Goal: Information Seeking & Learning: Check status

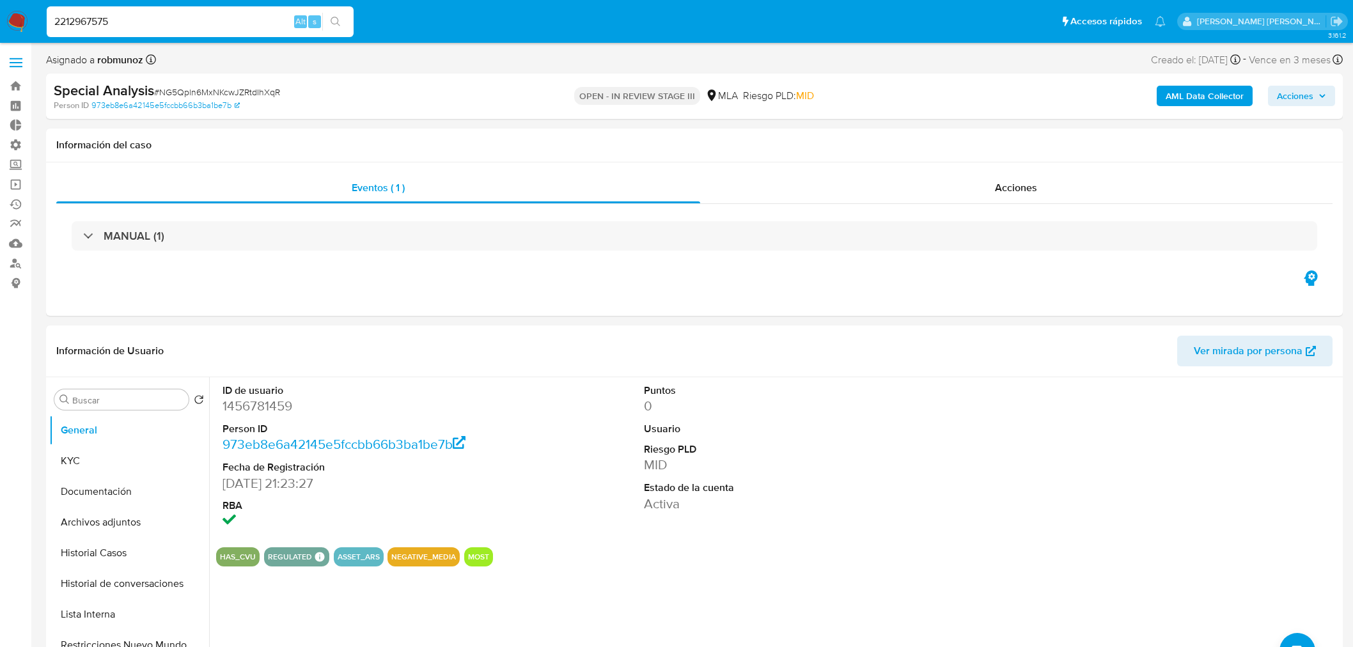
select select "10"
type input "2212967575"
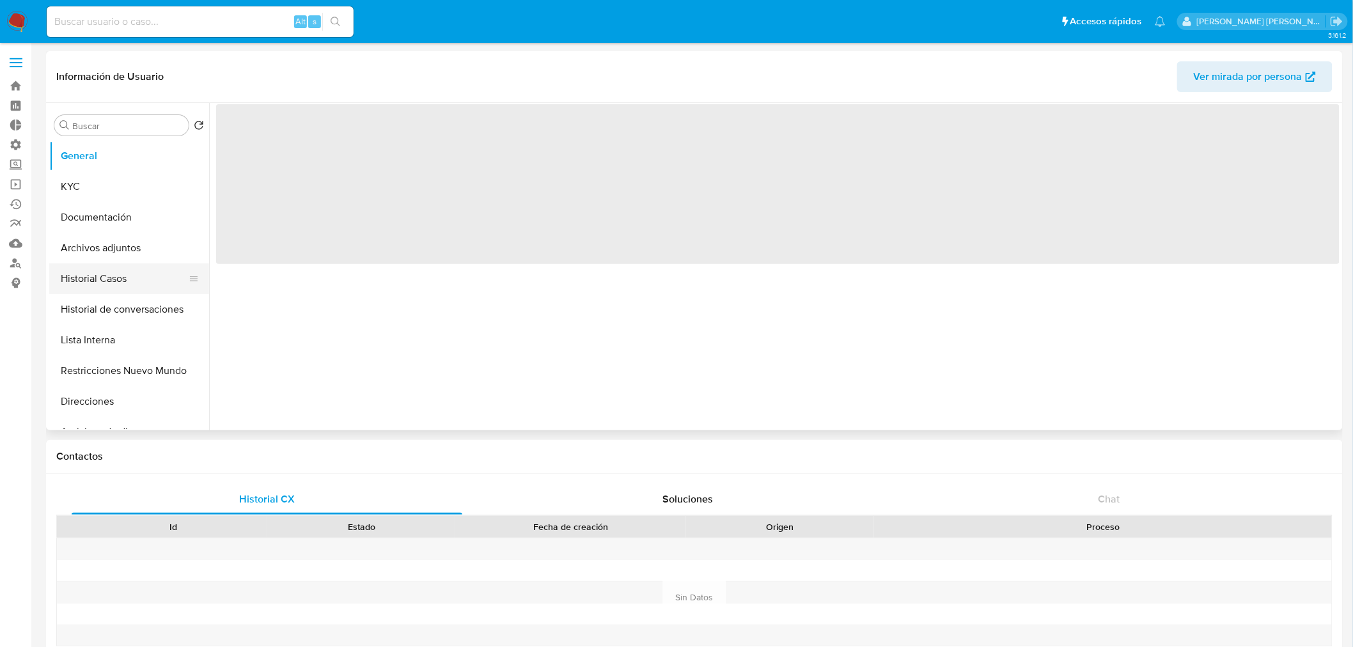
click at [109, 283] on button "Historial Casos" at bounding box center [124, 279] width 150 height 31
select select "10"
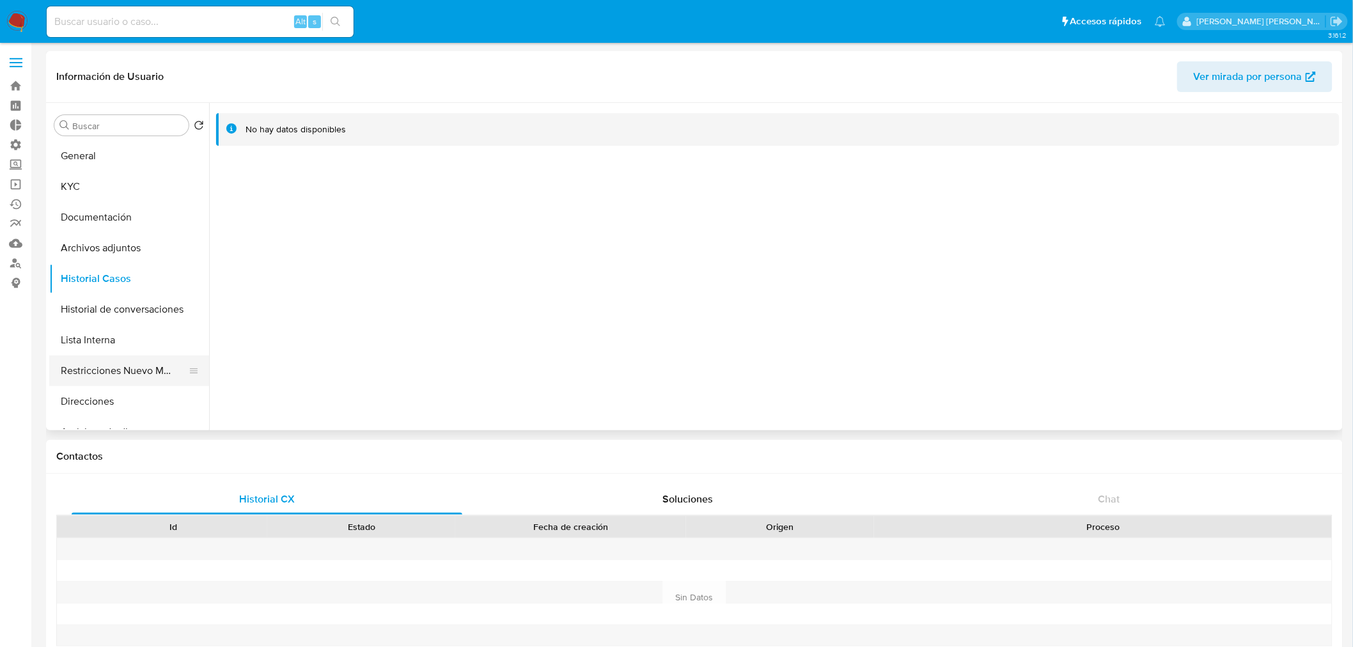
click at [122, 368] on button "Restricciones Nuevo Mundo" at bounding box center [124, 371] width 150 height 31
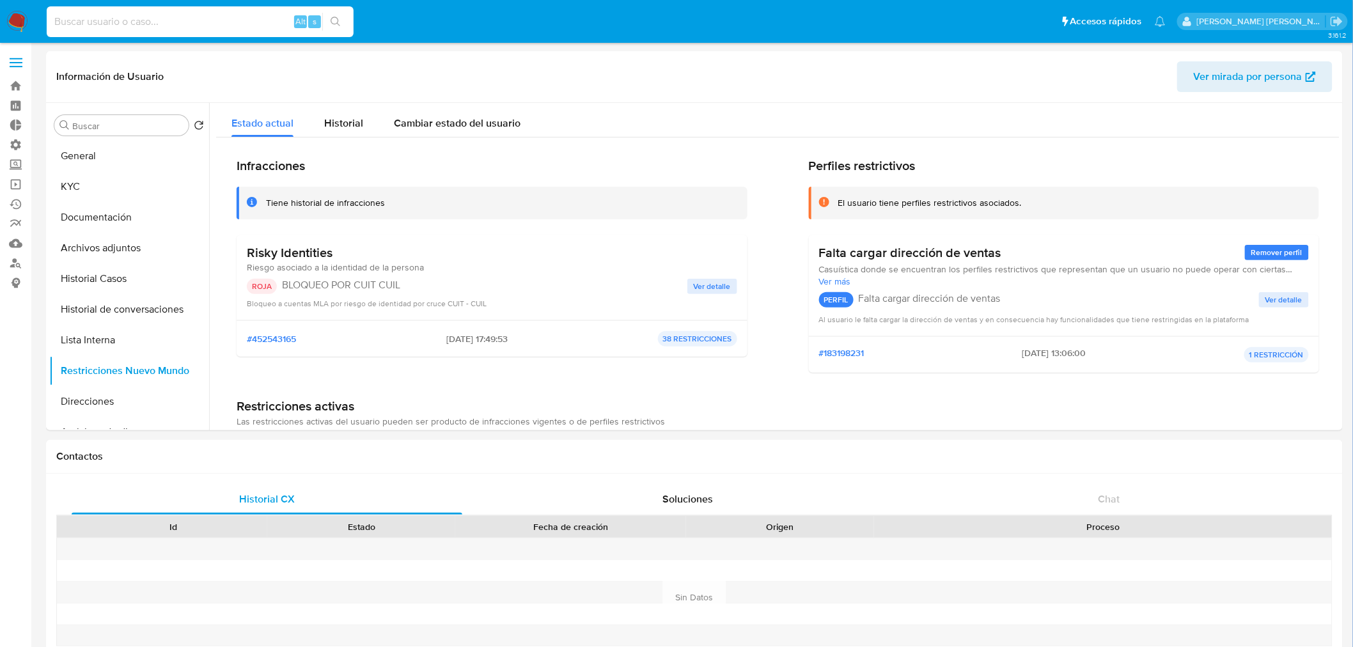
click at [200, 26] on input at bounding box center [200, 21] width 307 height 17
paste input "546075658"
type input "546075658"
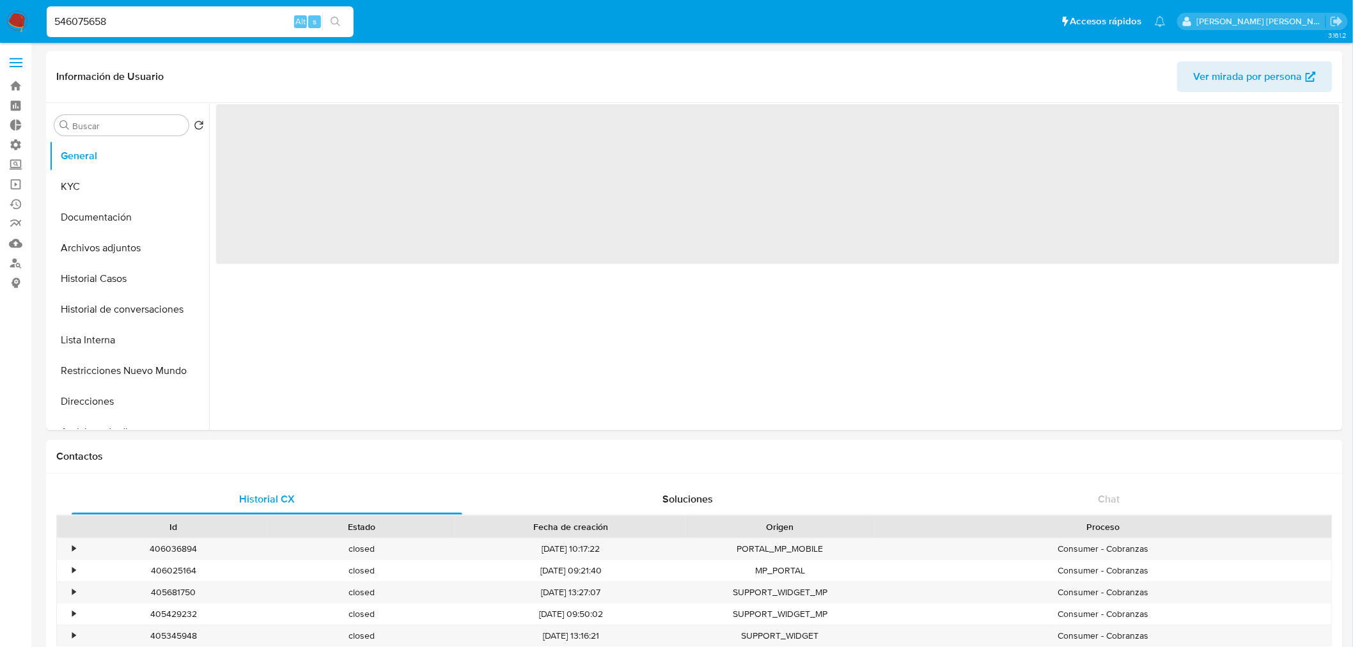
select select "10"
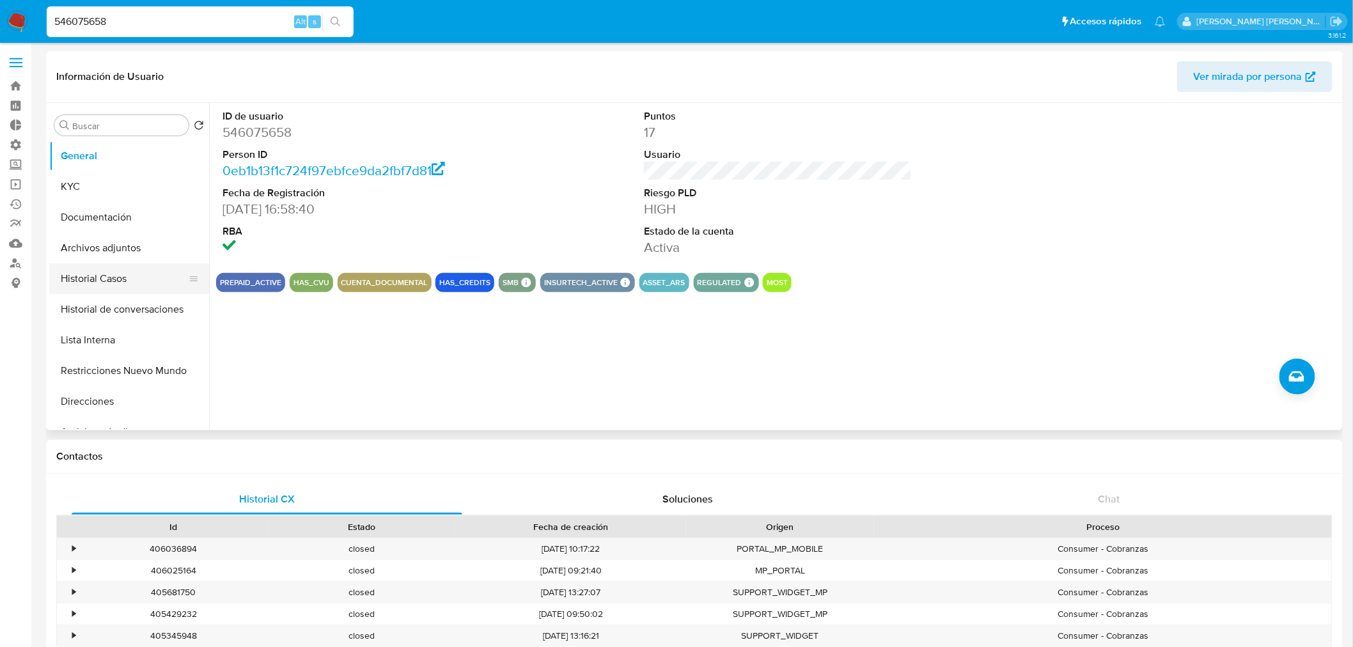
click at [92, 278] on button "Historial Casos" at bounding box center [124, 279] width 150 height 31
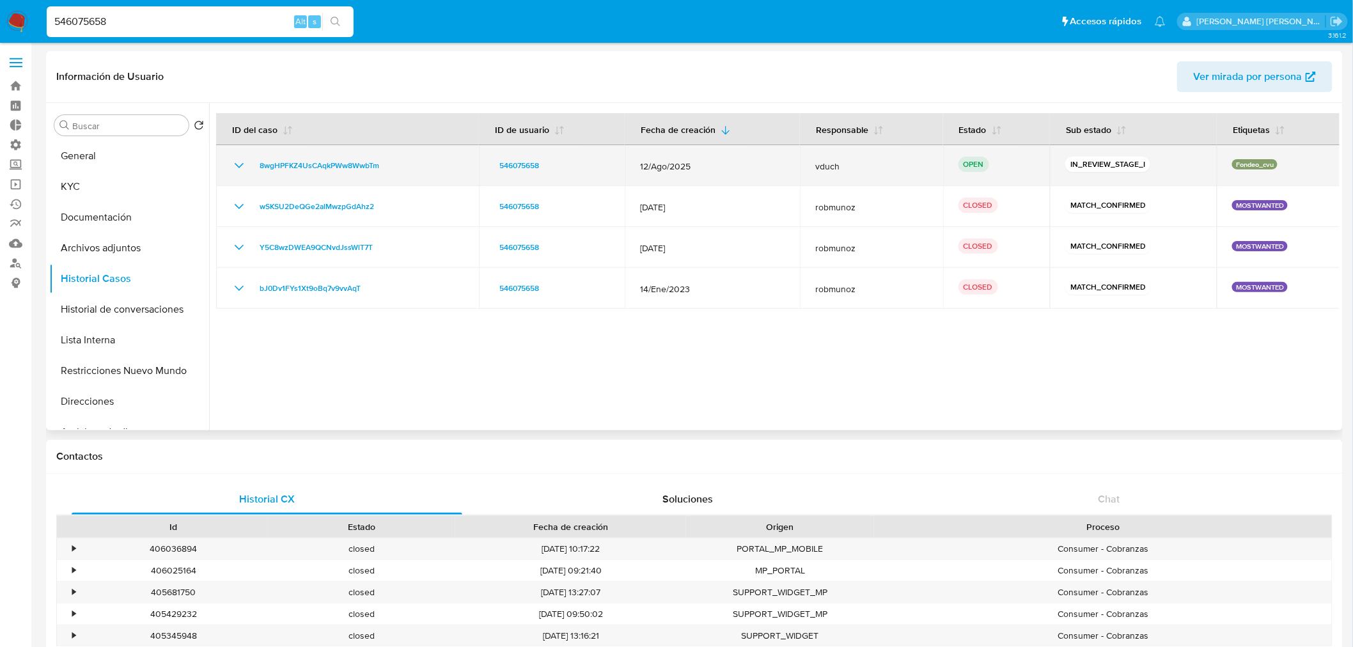
drag, startPoint x: 406, startPoint y: 168, endPoint x: 252, endPoint y: 171, distance: 153.5
click at [250, 174] on td "8wgHPFKZ4UsCAqkPWw8WwbTm" at bounding box center [347, 165] width 263 height 41
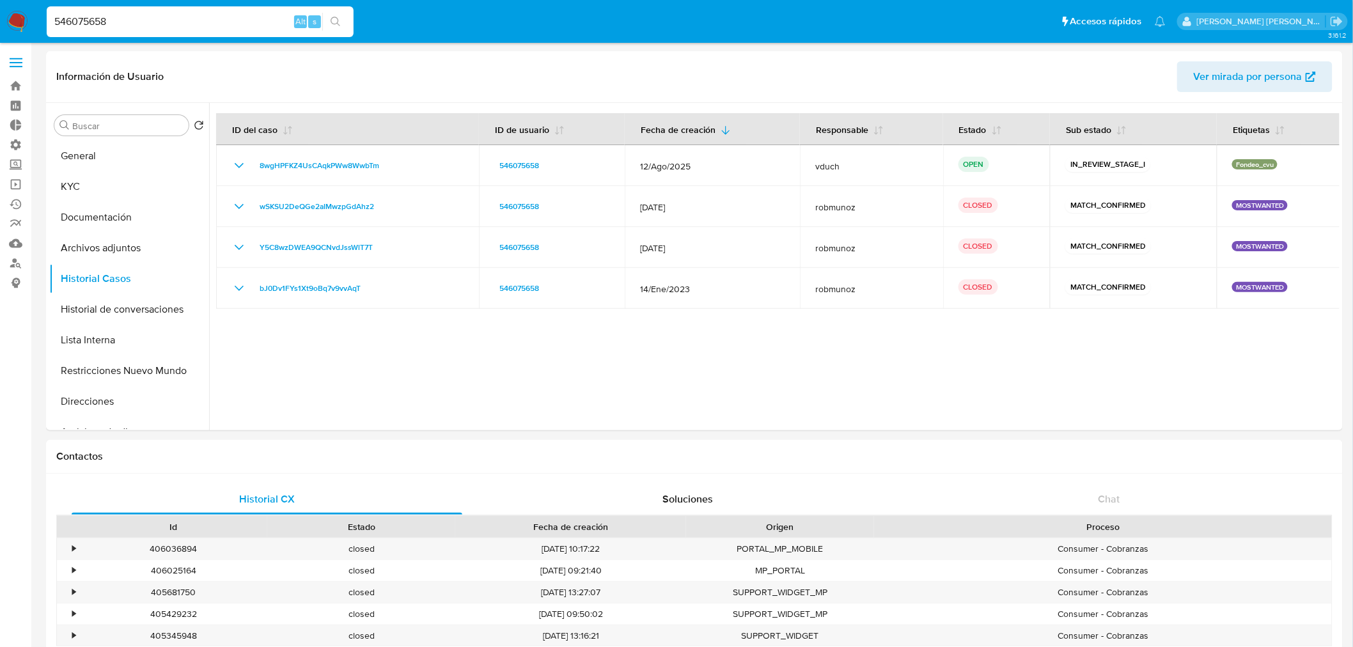
click at [169, 20] on input "546075658" at bounding box center [200, 21] width 307 height 17
click at [169, 19] on input "546075658" at bounding box center [200, 21] width 307 height 17
paste input "1904572464"
type input "1904572464"
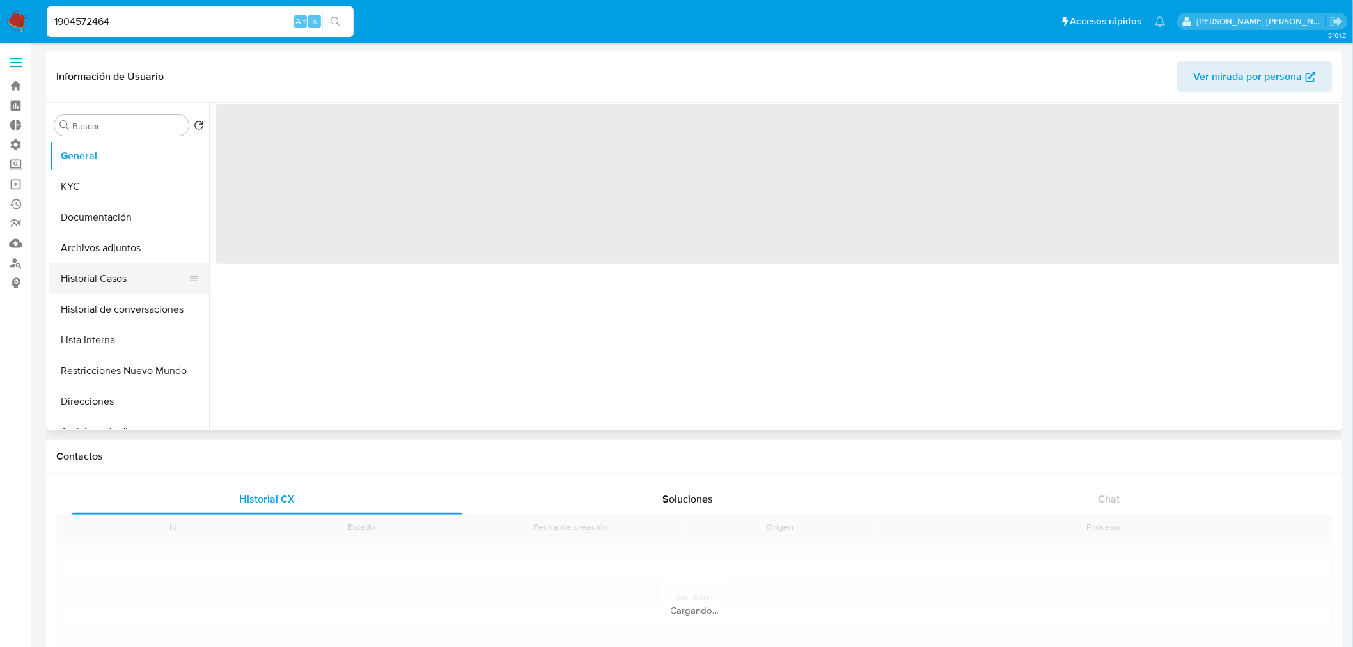
click at [107, 283] on button "Historial Casos" at bounding box center [124, 279] width 150 height 31
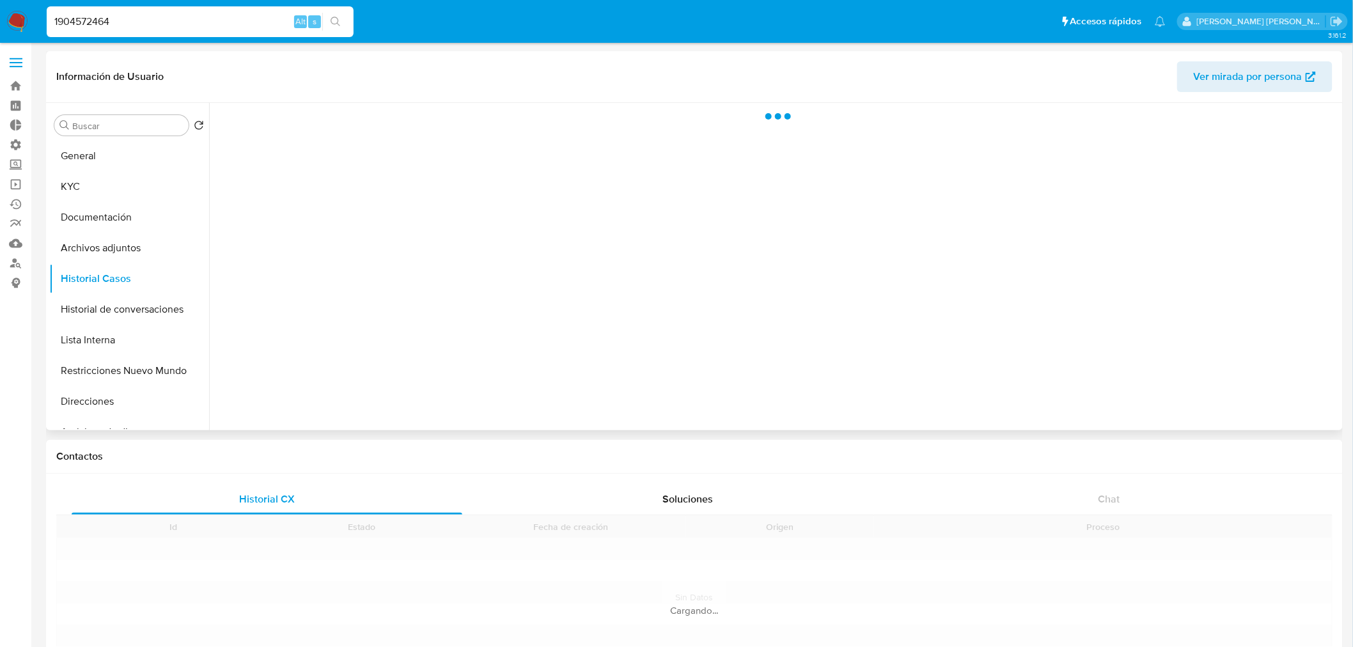
select select "10"
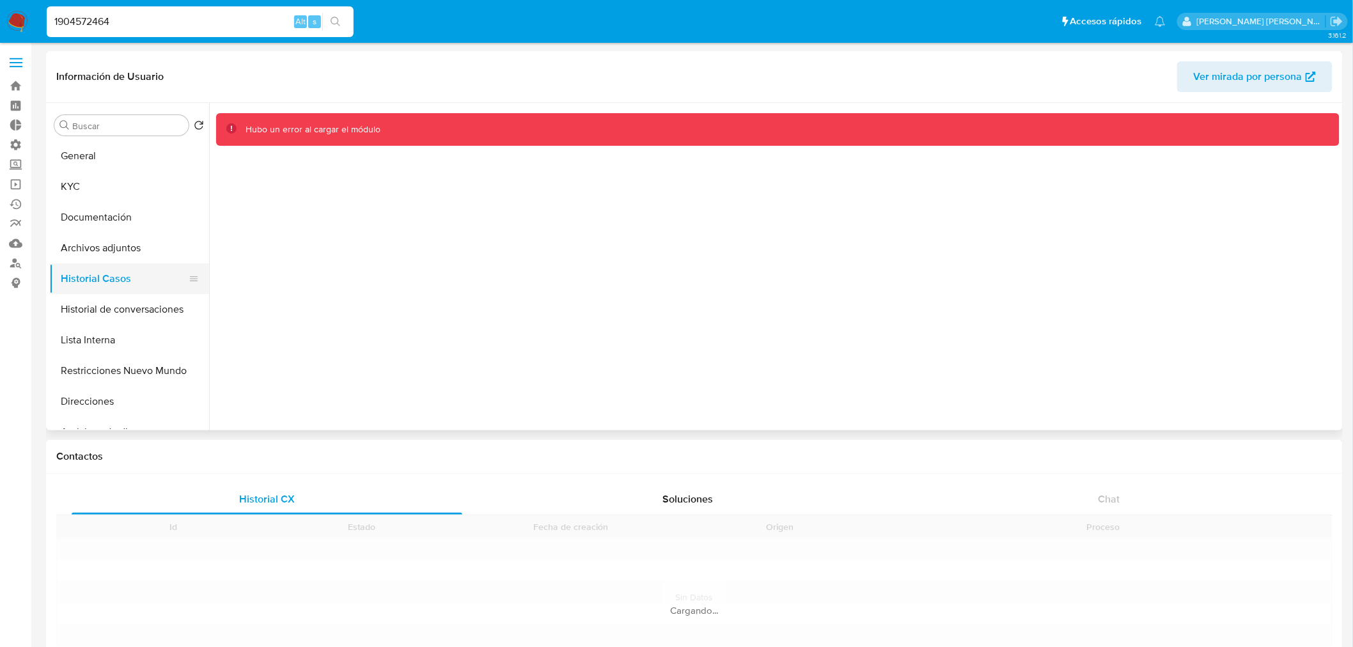
click at [95, 267] on button "Historial Casos" at bounding box center [124, 279] width 150 height 31
click at [91, 160] on button "General" at bounding box center [124, 156] width 150 height 31
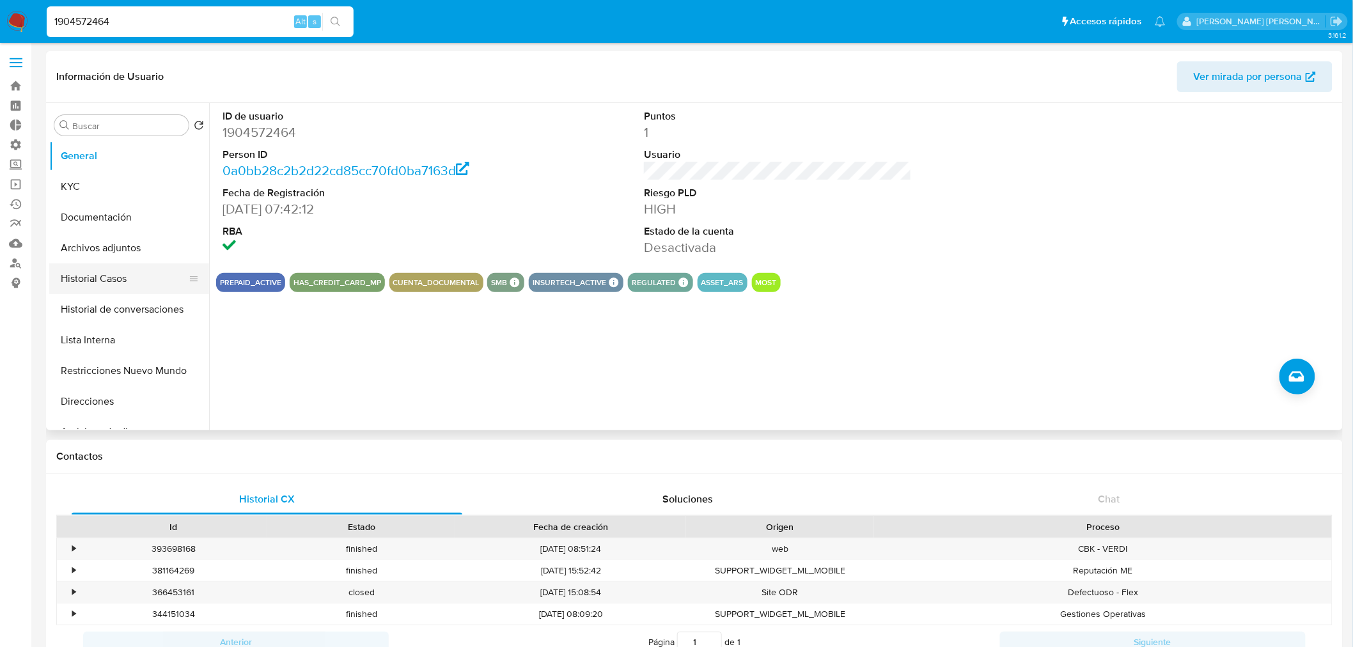
click at [136, 285] on button "Historial Casos" at bounding box center [124, 279] width 150 height 31
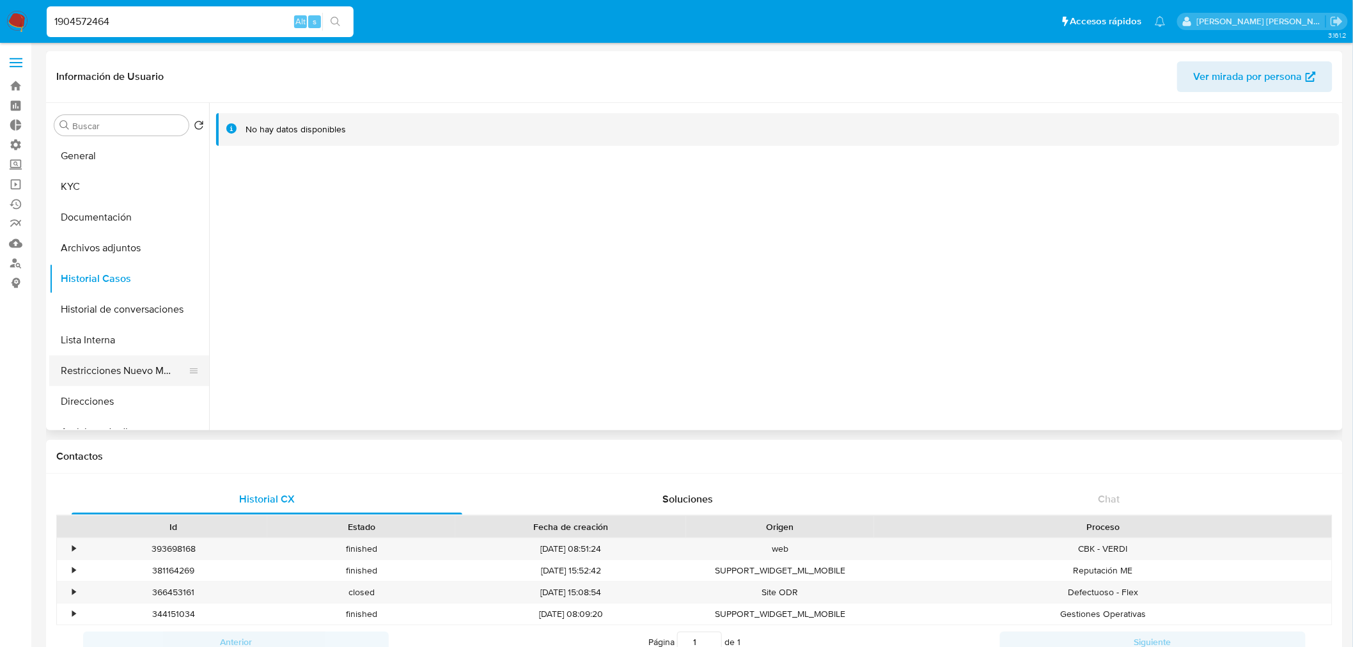
click at [118, 366] on button "Restricciones Nuevo Mundo" at bounding box center [124, 371] width 150 height 31
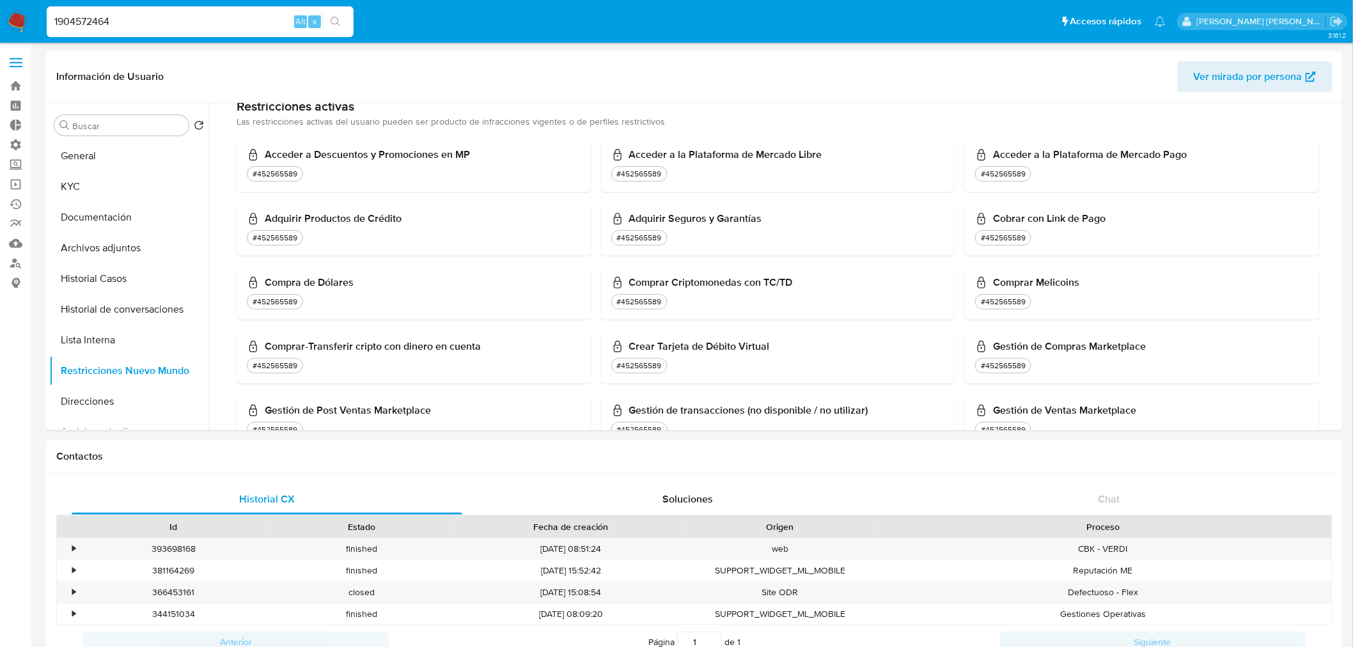
click at [139, 26] on input "1904572464" at bounding box center [200, 21] width 307 height 17
paste input "475146483"
type input "475146483"
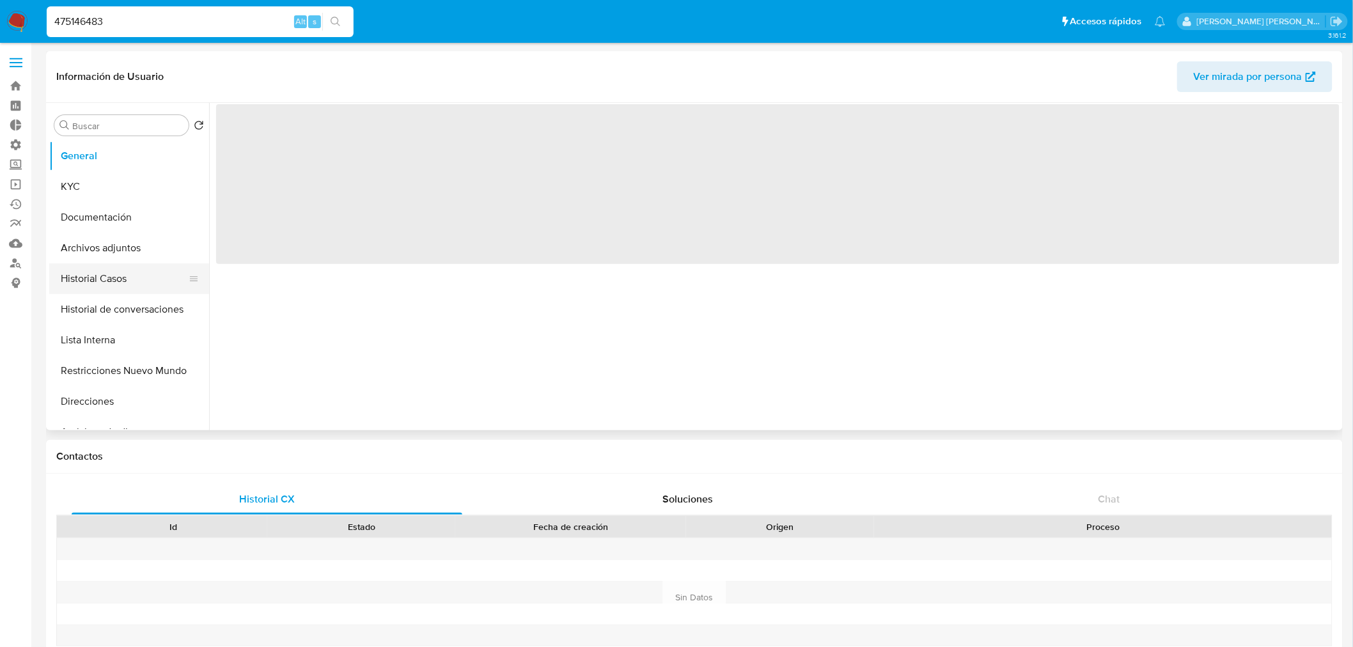
select select "10"
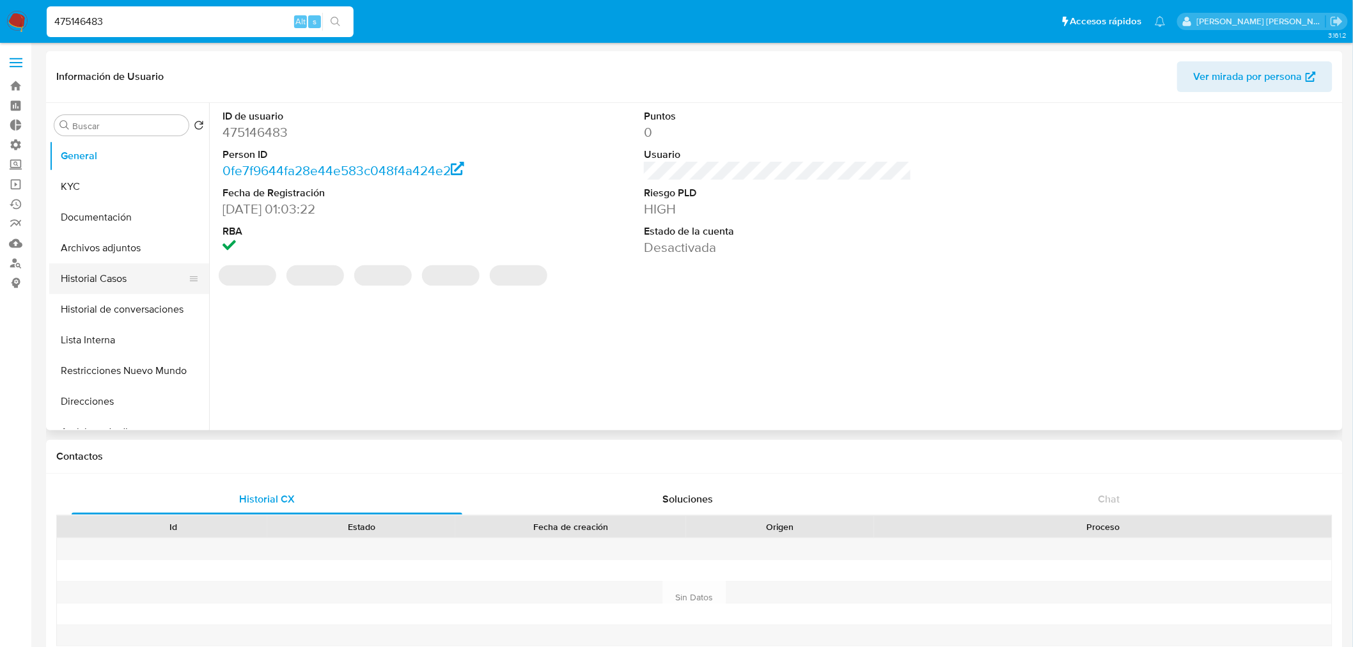
click at [104, 283] on button "Historial Casos" at bounding box center [124, 279] width 150 height 31
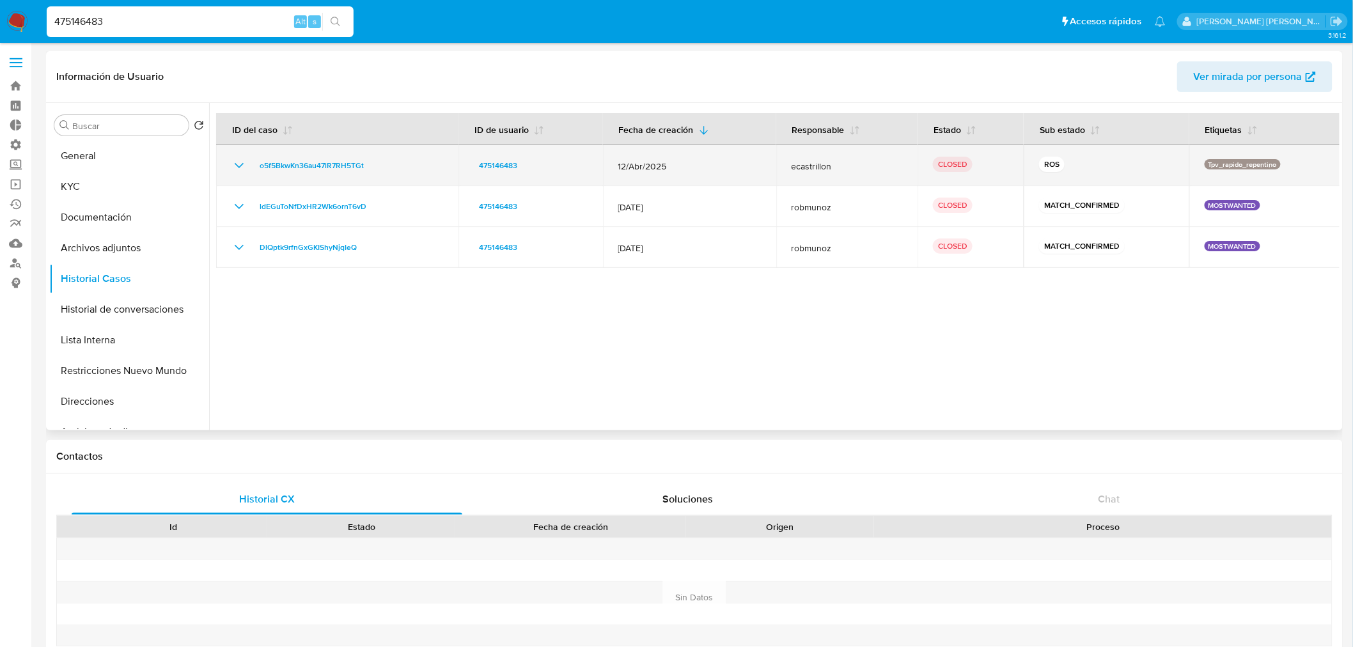
drag, startPoint x: 433, startPoint y: 160, endPoint x: 248, endPoint y: 157, distance: 184.9
click at [248, 161] on div "o5f5BkwKn36au47lR7RH5TGt" at bounding box center [338, 165] width 212 height 15
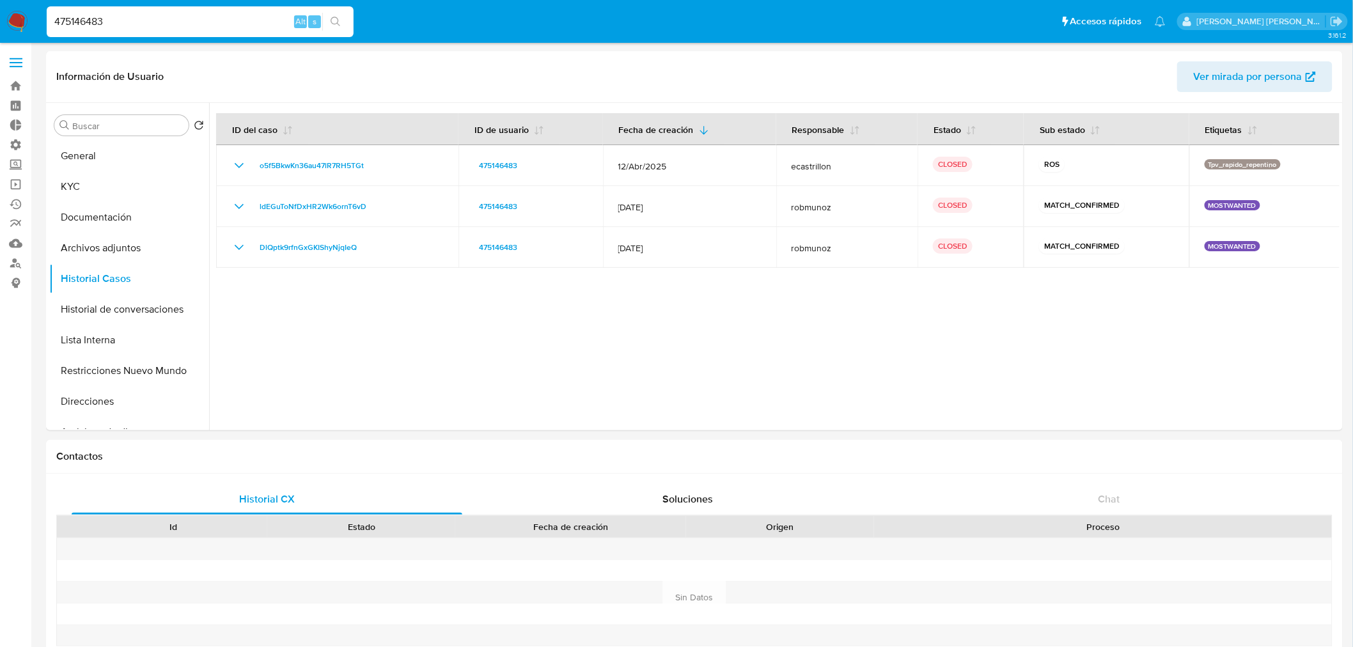
click at [151, 19] on input "475146483" at bounding box center [200, 21] width 307 height 17
click at [151, 18] on input "475146483" at bounding box center [200, 21] width 307 height 17
paste input "2070486097"
type input "2070486097"
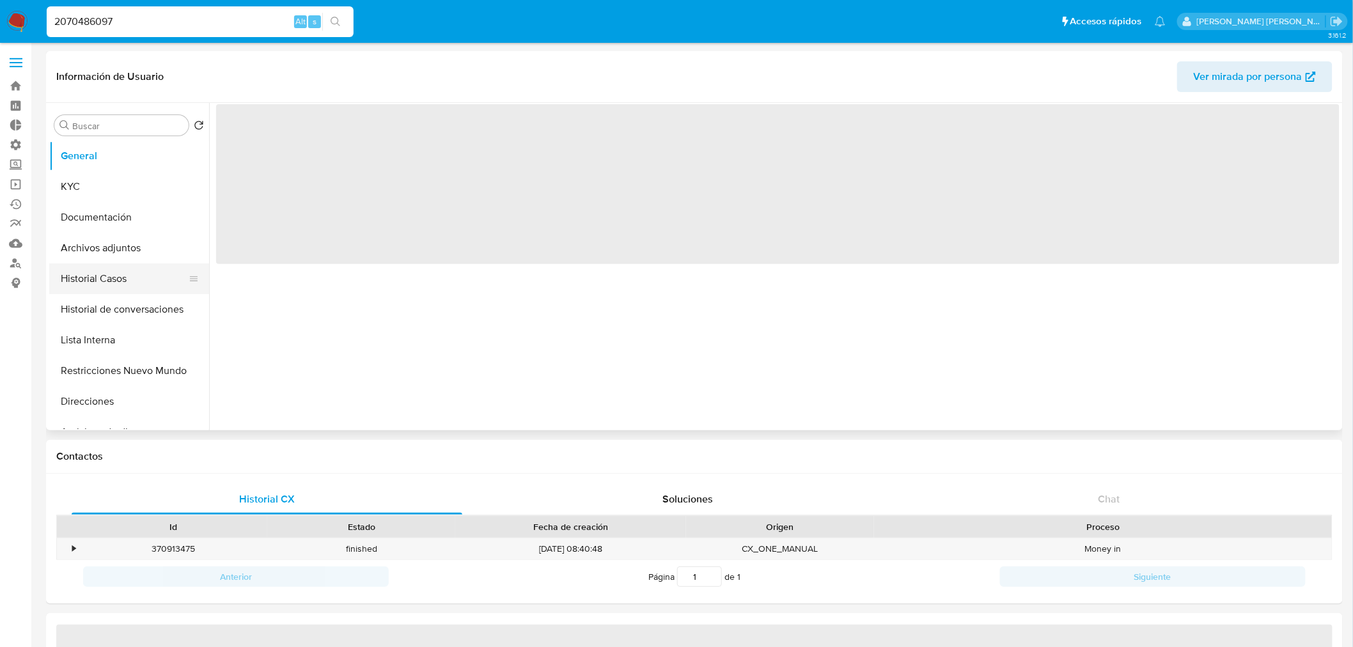
select select "10"
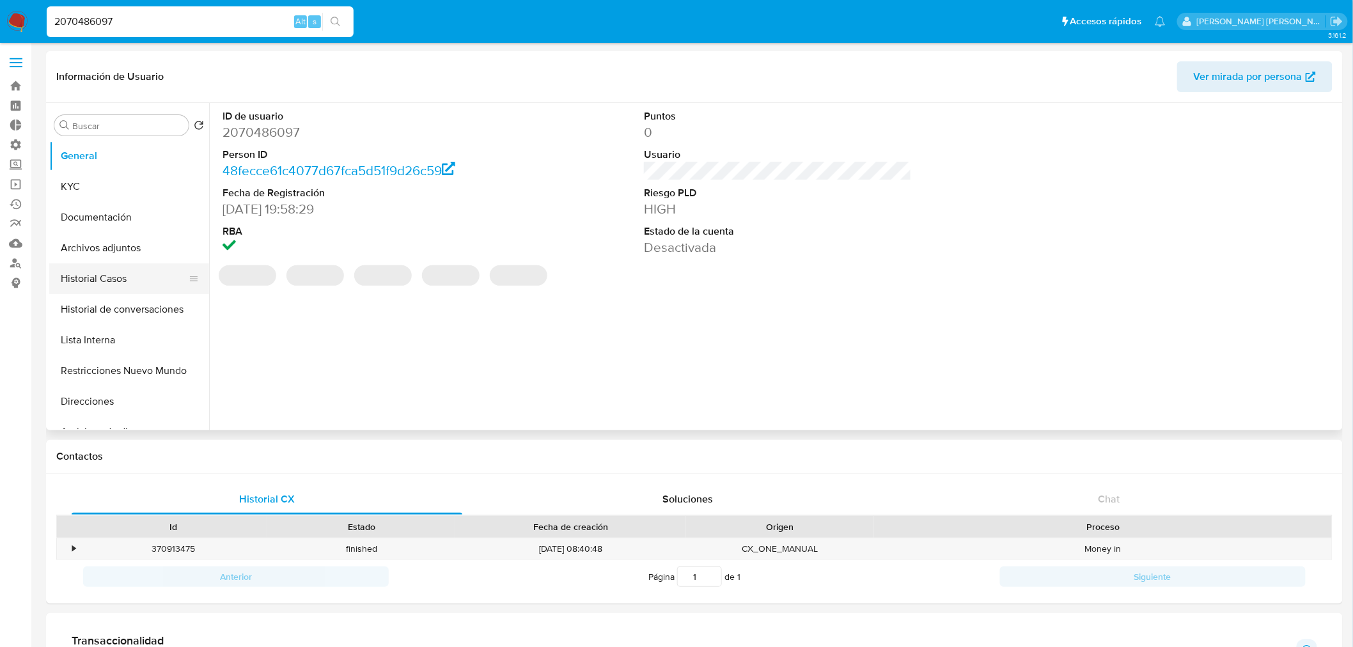
click at [101, 276] on button "Historial Casos" at bounding box center [124, 279] width 150 height 31
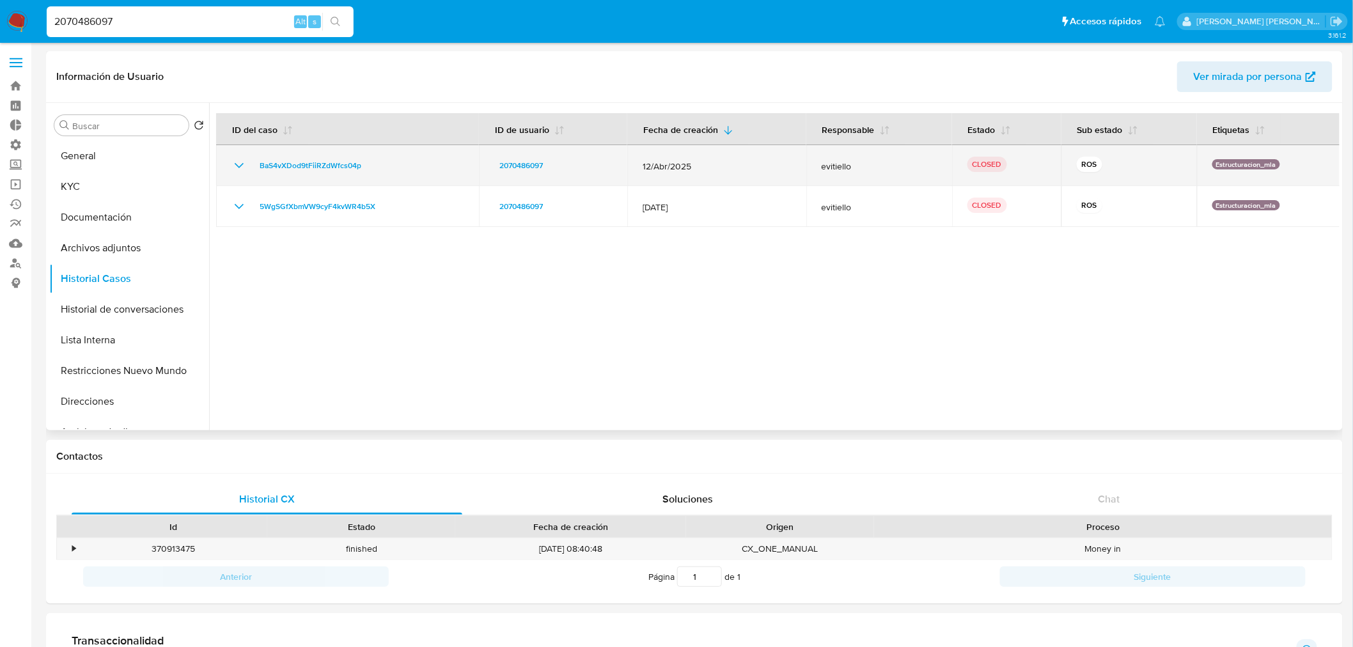
drag, startPoint x: 421, startPoint y: 169, endPoint x: 237, endPoint y: 164, distance: 184.3
click at [237, 166] on div "BaS4vXDod9tFiiRZdWfcs04p" at bounding box center [348, 165] width 232 height 15
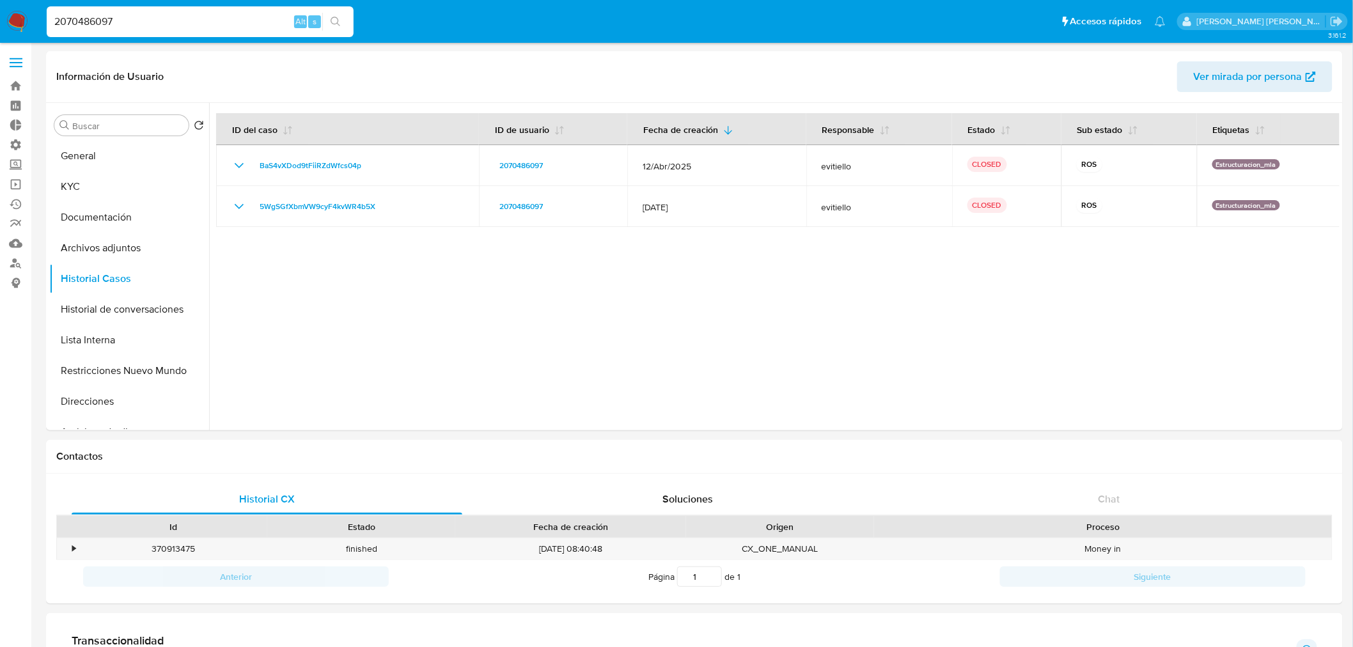
click at [154, 22] on input "2070486097" at bounding box center [200, 21] width 307 height 17
paste input "230882084"
type input "2230882084"
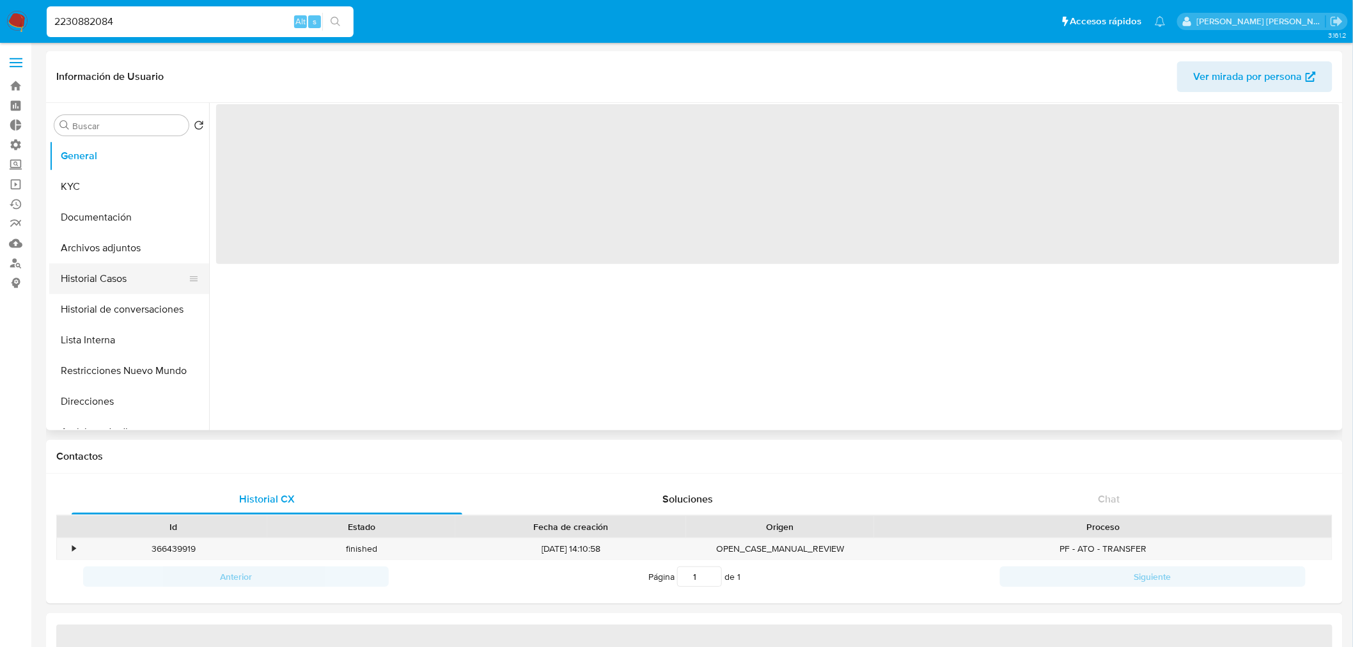
select select "10"
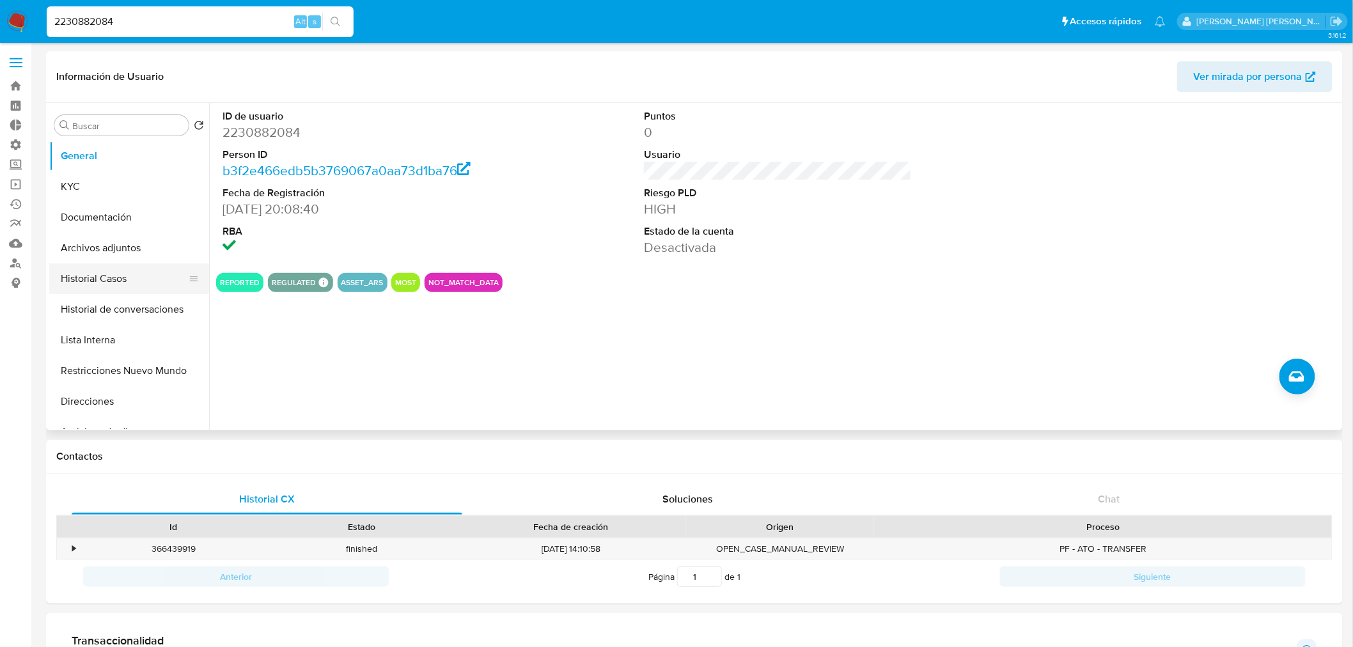
click at [120, 279] on button "Historial Casos" at bounding box center [124, 279] width 150 height 31
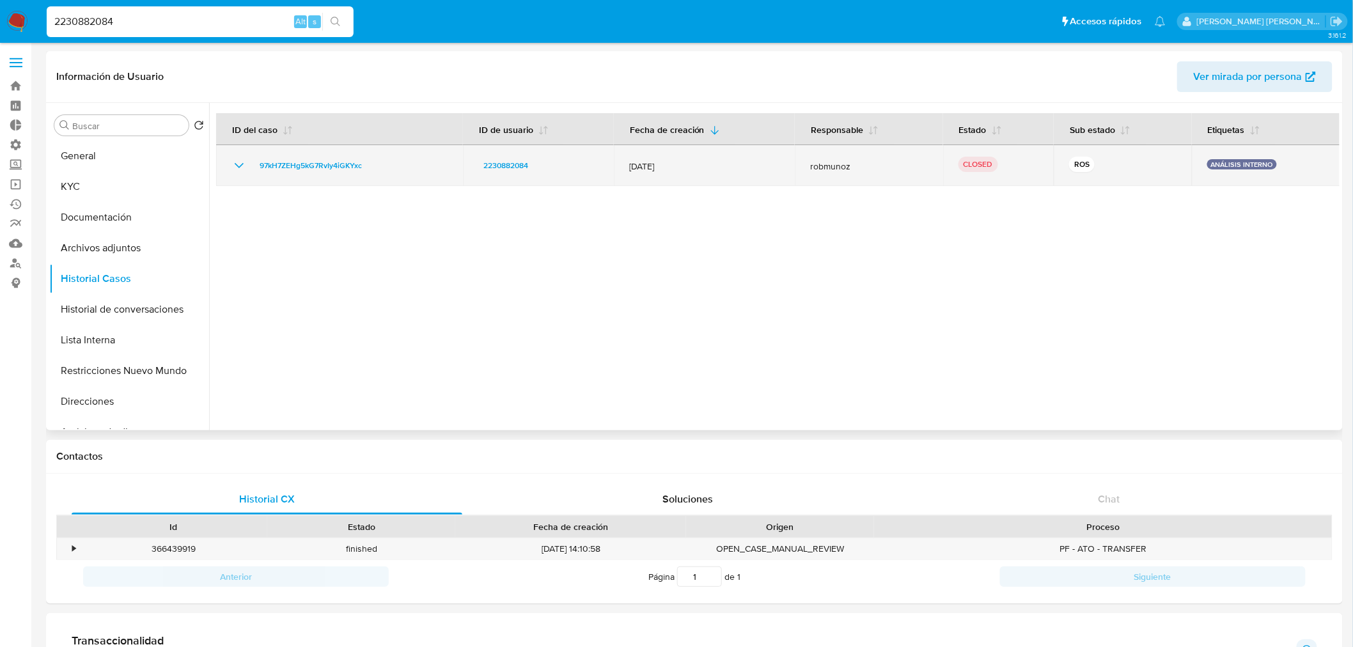
drag, startPoint x: 391, startPoint y: 169, endPoint x: 246, endPoint y: 175, distance: 145.3
click at [246, 175] on td "97kH7ZEHg5kG7RvIy4iGKYxc" at bounding box center [339, 165] width 247 height 41
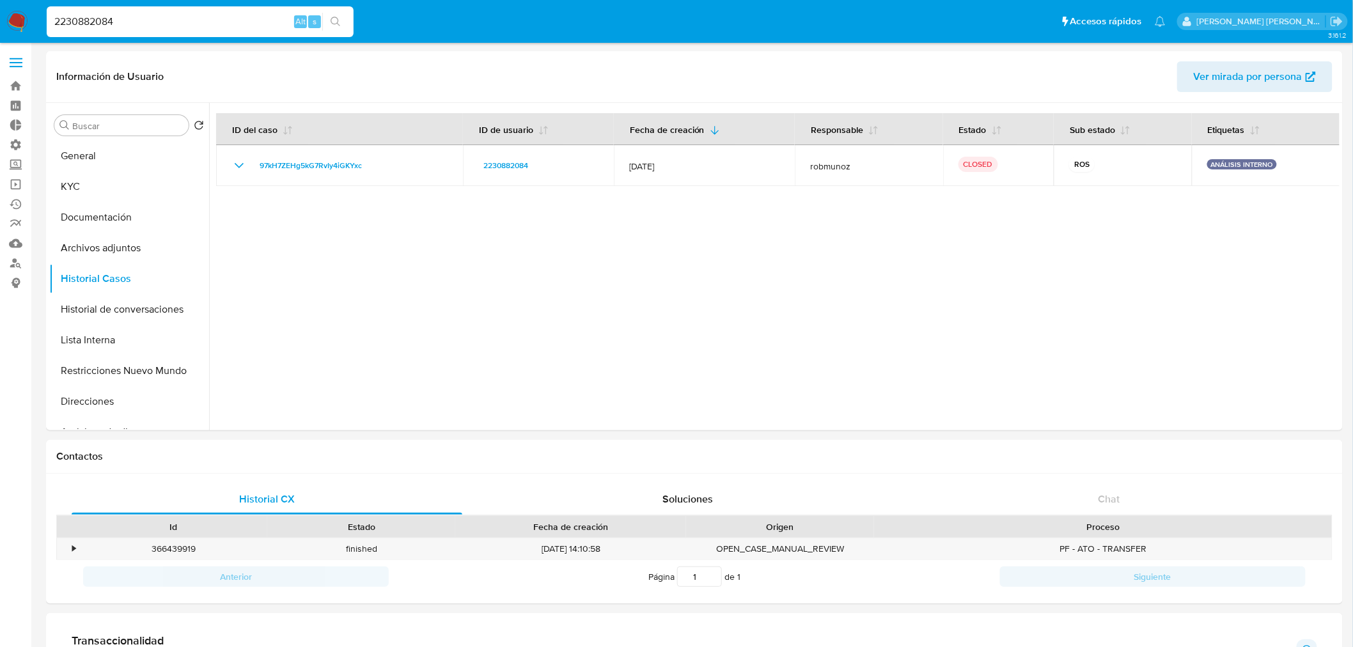
click at [168, 19] on input "2230882084" at bounding box center [200, 21] width 307 height 17
paste input "1561153512"
type input "1561153512"
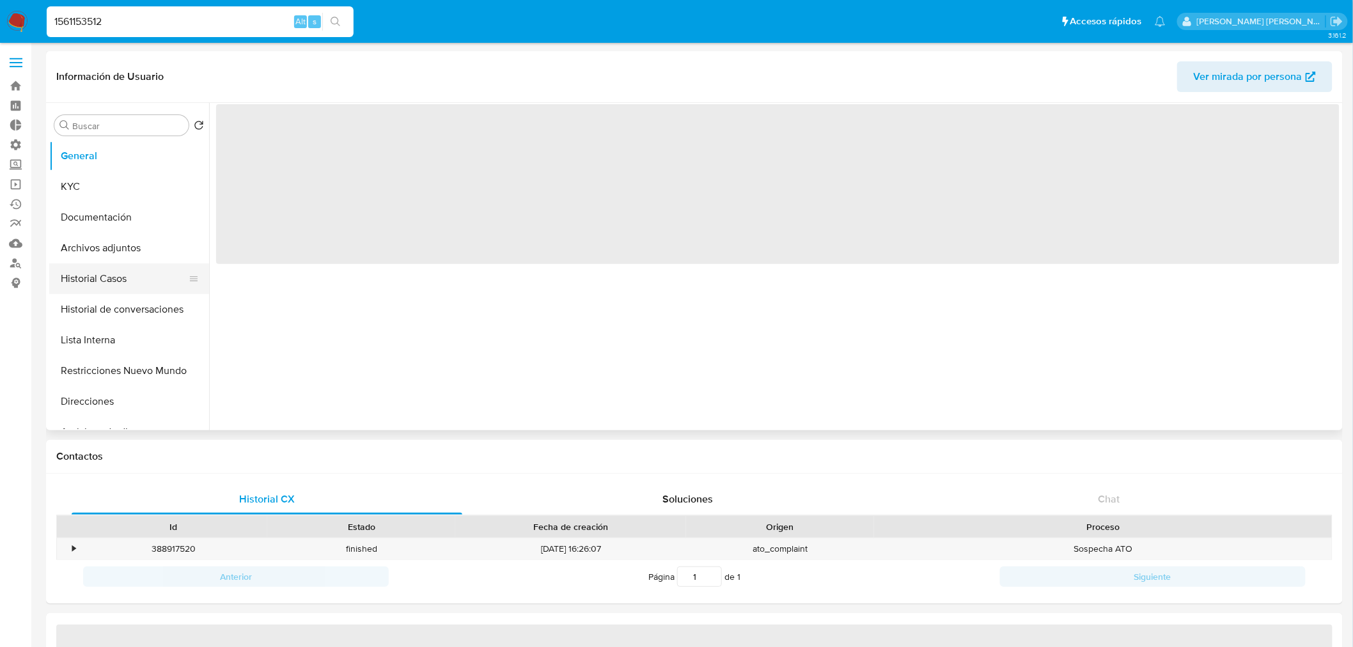
select select "10"
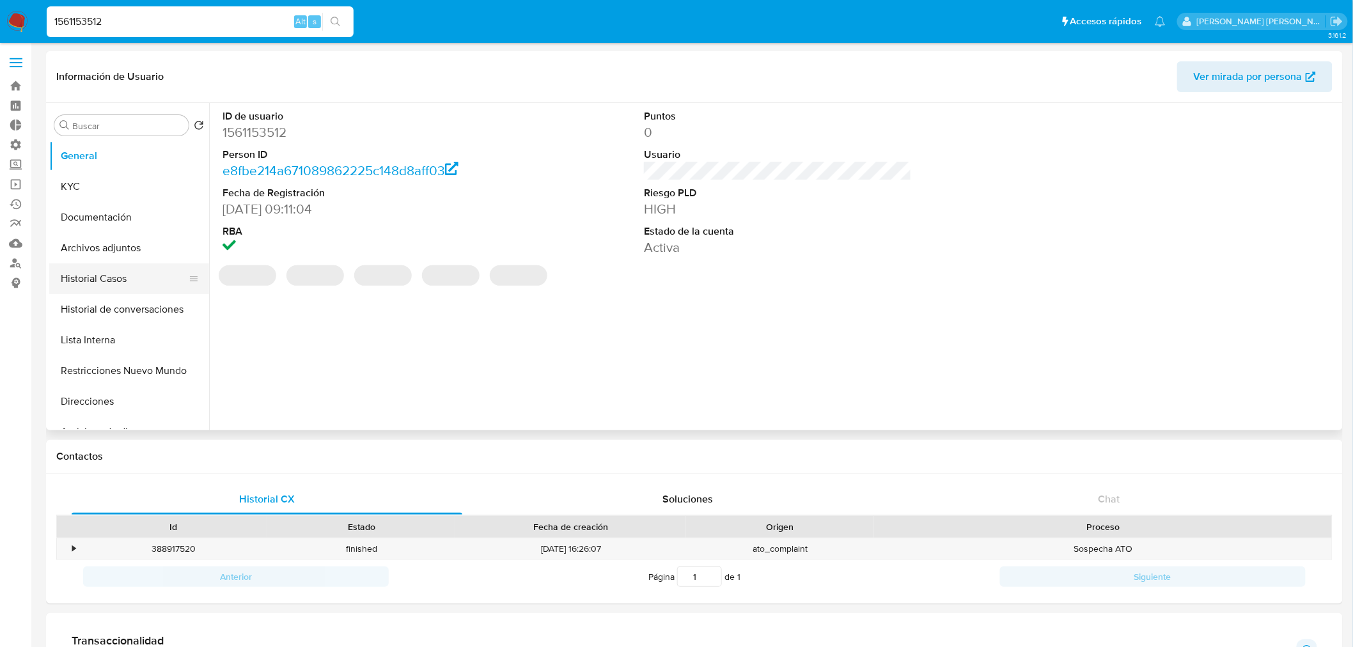
click at [122, 274] on button "Historial Casos" at bounding box center [124, 279] width 150 height 31
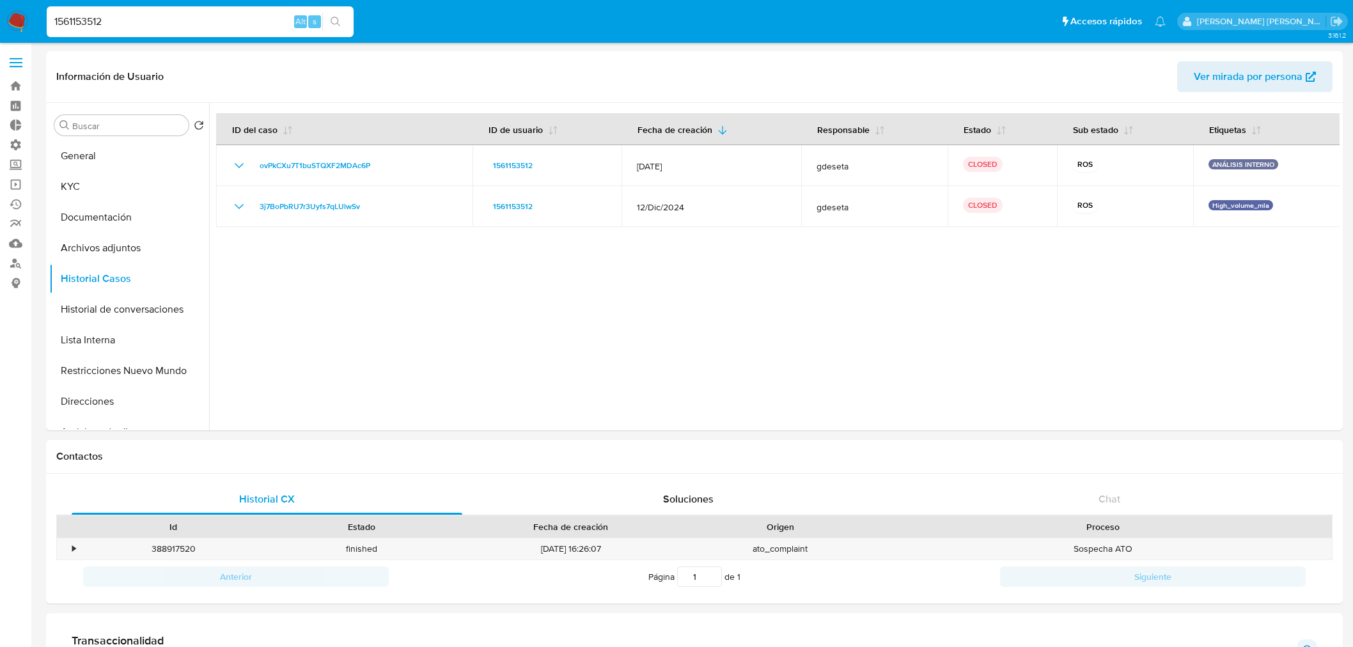
select select "10"
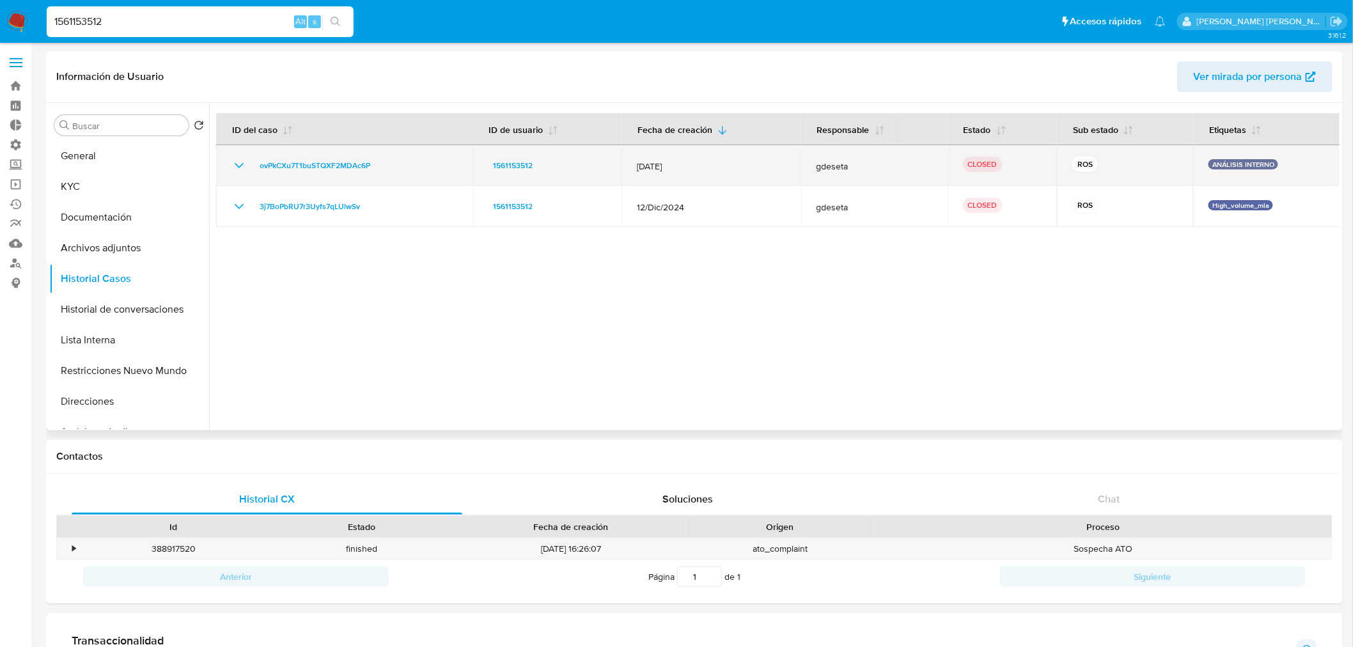
drag, startPoint x: 400, startPoint y: 168, endPoint x: 252, endPoint y: 166, distance: 147.8
click at [252, 166] on div "ovPkCXu7T1buSTQXF2MDAc6P" at bounding box center [345, 165] width 226 height 15
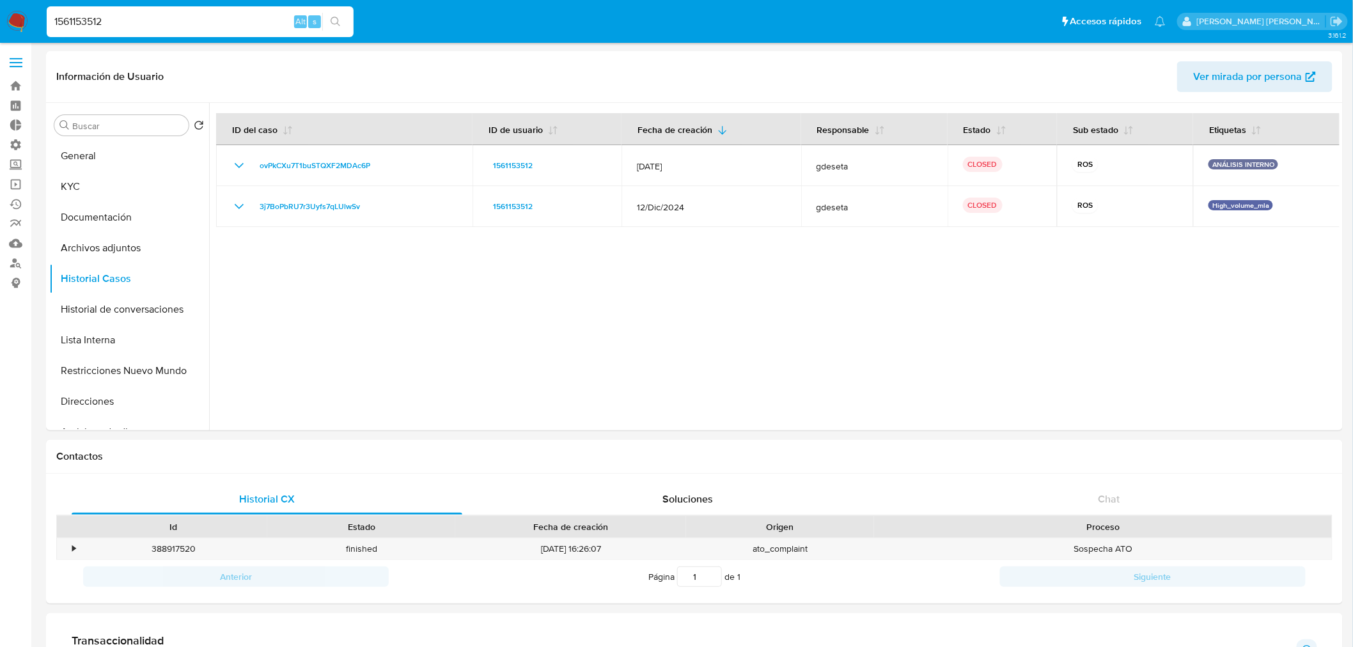
click at [235, 24] on input "1561153512" at bounding box center [200, 21] width 307 height 17
click at [235, 23] on input "1561153512" at bounding box center [200, 21] width 307 height 17
paste input "2138062953"
type input "2138062953"
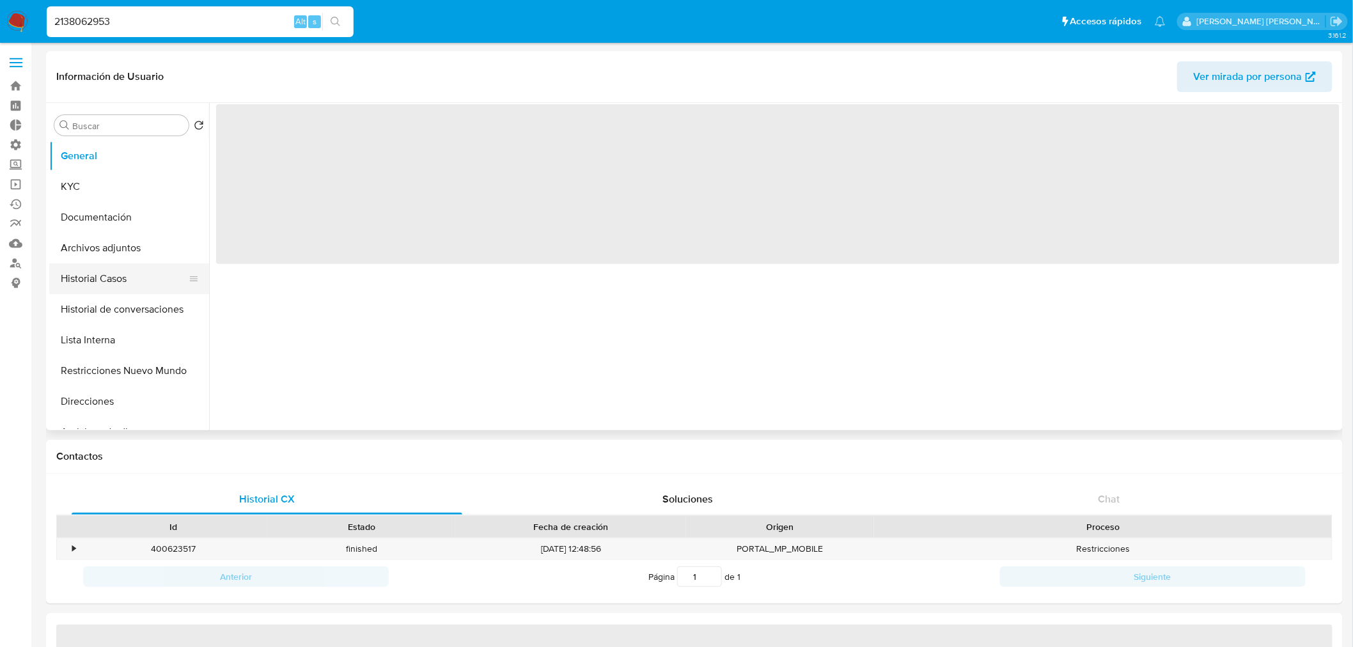
select select "10"
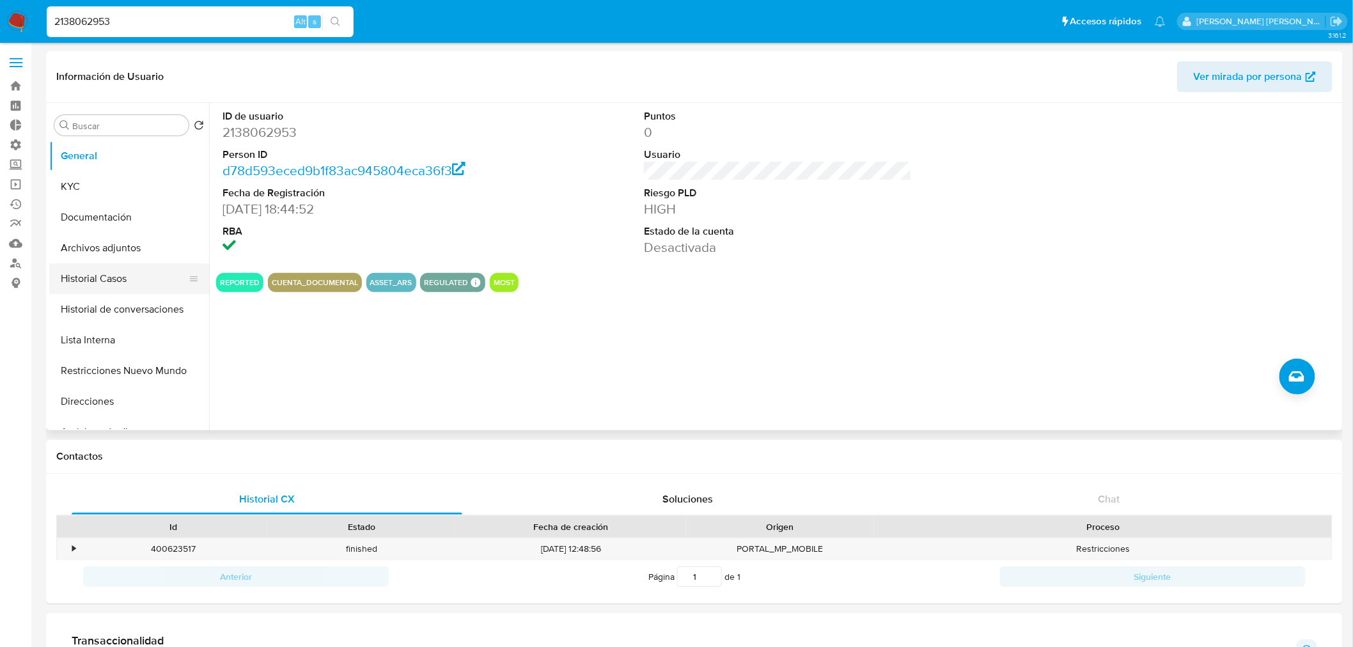
click at [117, 286] on button "Historial Casos" at bounding box center [124, 279] width 150 height 31
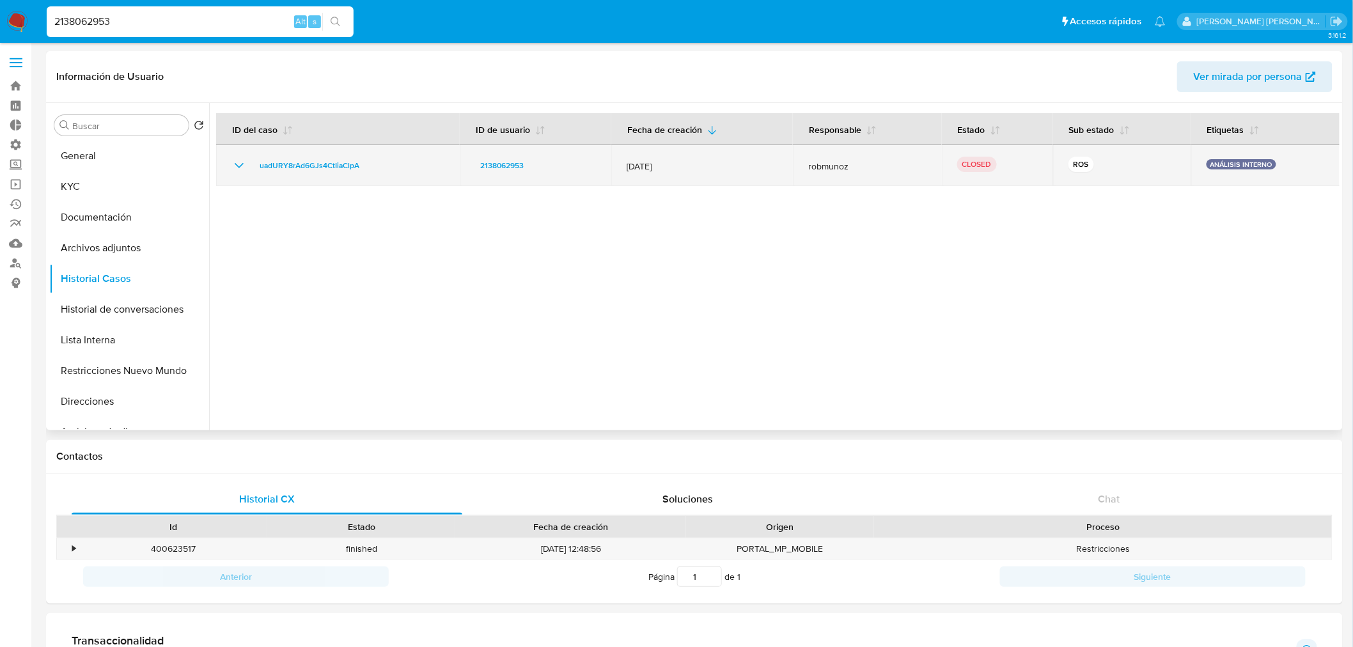
drag, startPoint x: 404, startPoint y: 170, endPoint x: 232, endPoint y: 155, distance: 172.0
click at [232, 156] on td "uadURY8rAd6GJs4CtIiaClpA" at bounding box center [338, 165] width 244 height 41
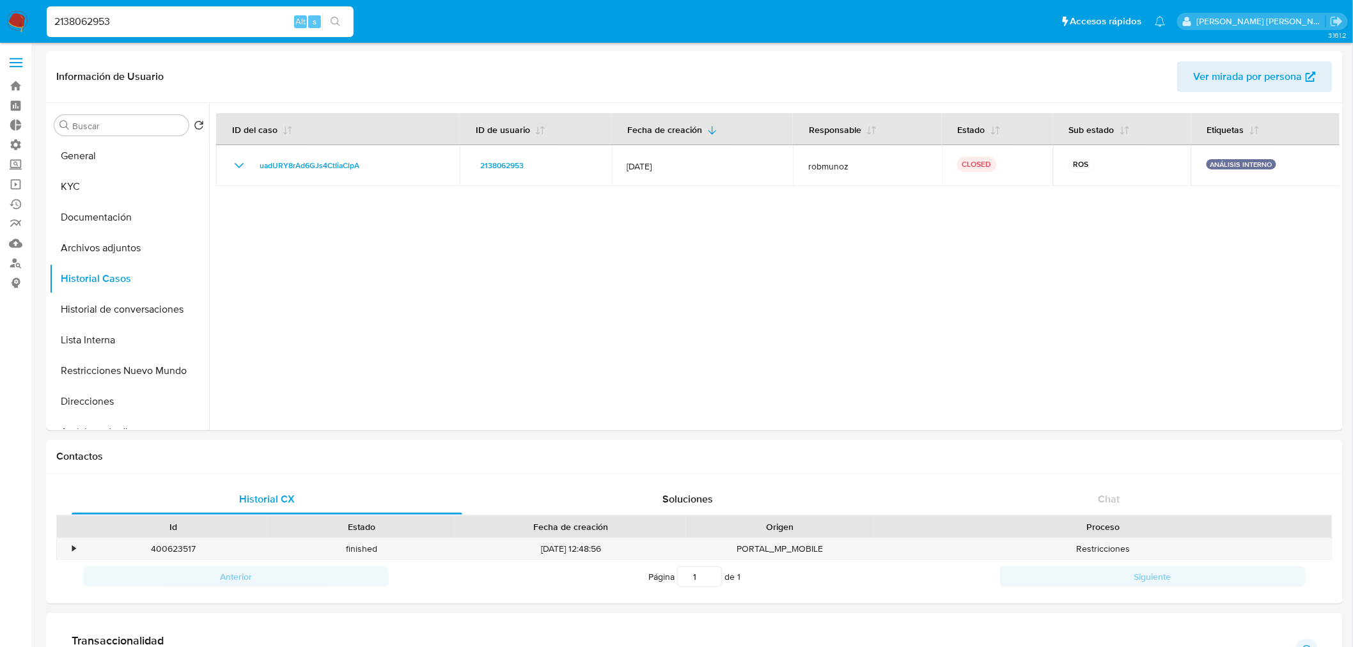
click at [180, 20] on input "2138062953" at bounding box center [200, 21] width 307 height 17
paste input "016917569"
type input "2016917569"
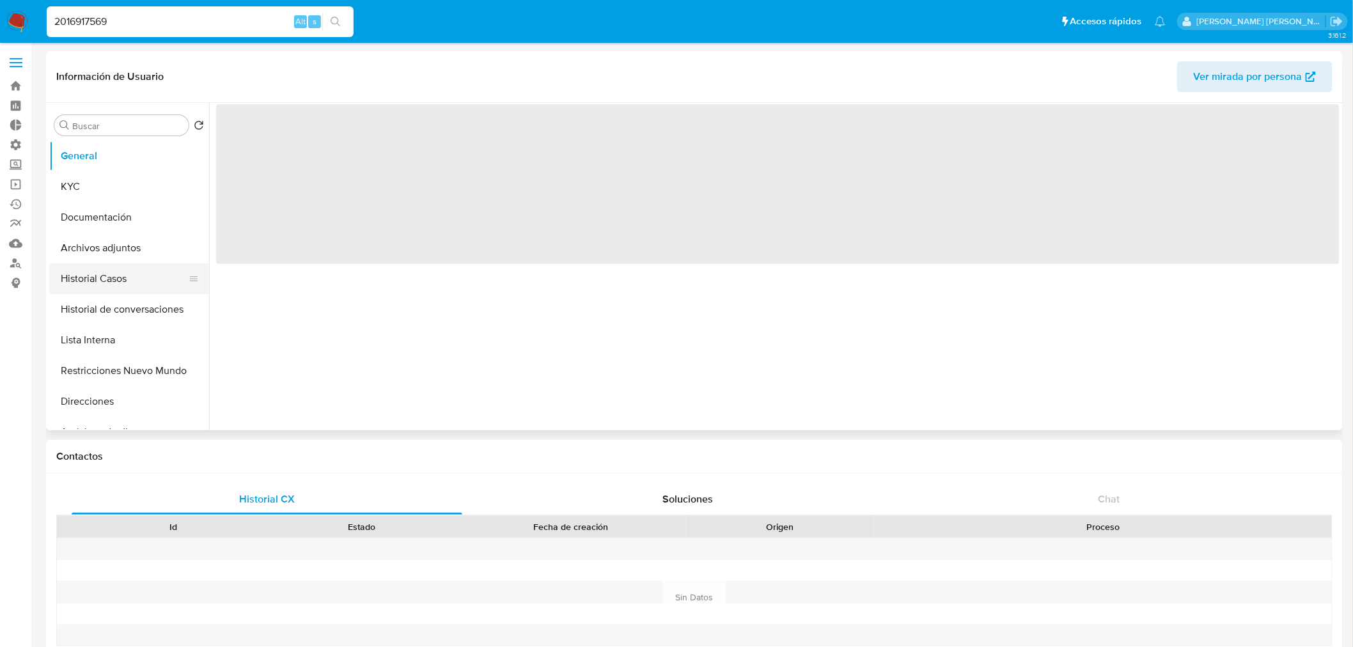
click at [125, 291] on button "Historial Casos" at bounding box center [124, 279] width 150 height 31
select select "10"
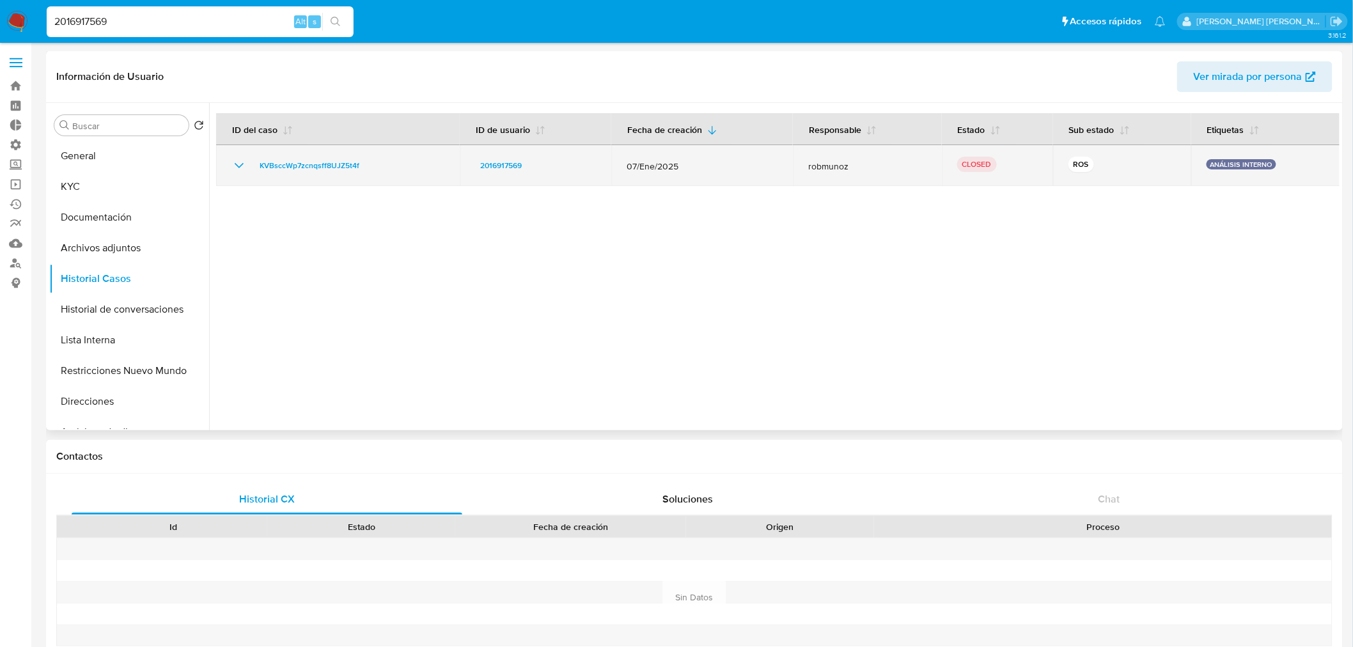
drag, startPoint x: 374, startPoint y: 157, endPoint x: 253, endPoint y: 157, distance: 121.5
click at [253, 158] on div "KVBsccWp7zcnqsff8UJZ5t4f" at bounding box center [338, 165] width 213 height 15
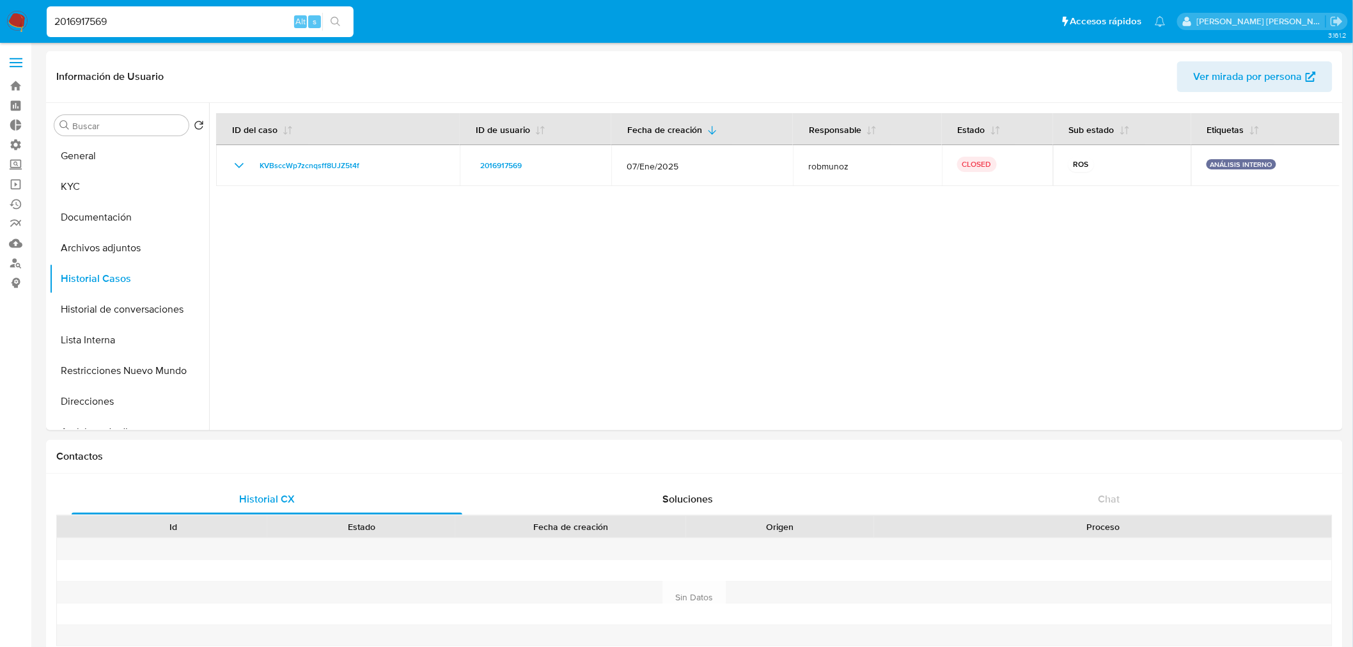
click at [246, 18] on input "2016917569" at bounding box center [200, 21] width 307 height 17
paste input "1904572464"
type input "1904572464"
click at [333, 15] on button "search-icon" at bounding box center [335, 22] width 26 height 18
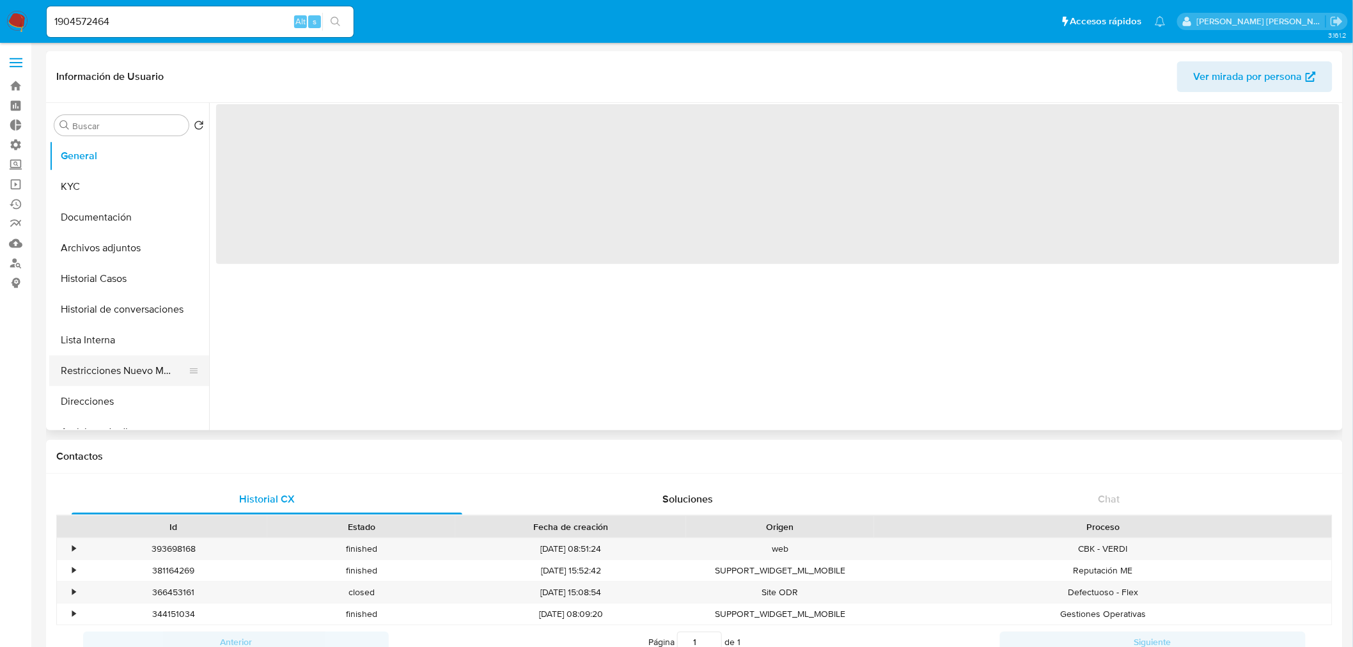
click at [120, 372] on button "Restricciones Nuevo Mundo" at bounding box center [124, 371] width 150 height 31
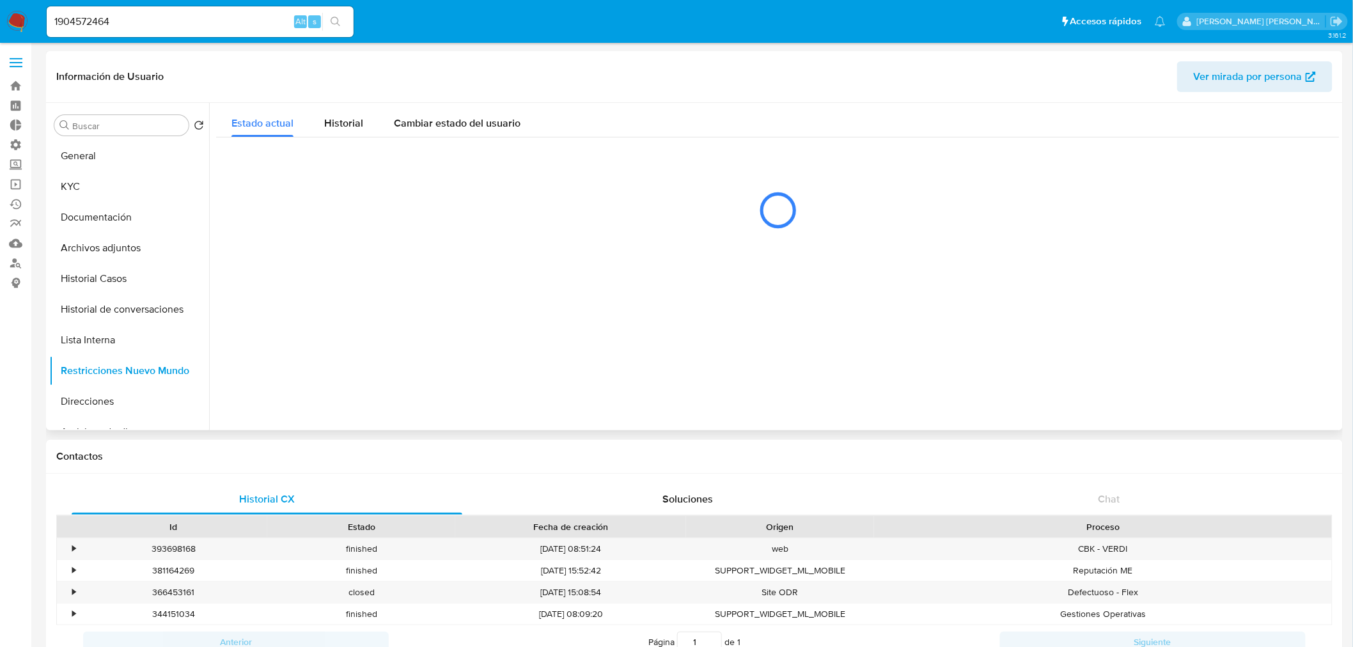
select select "10"
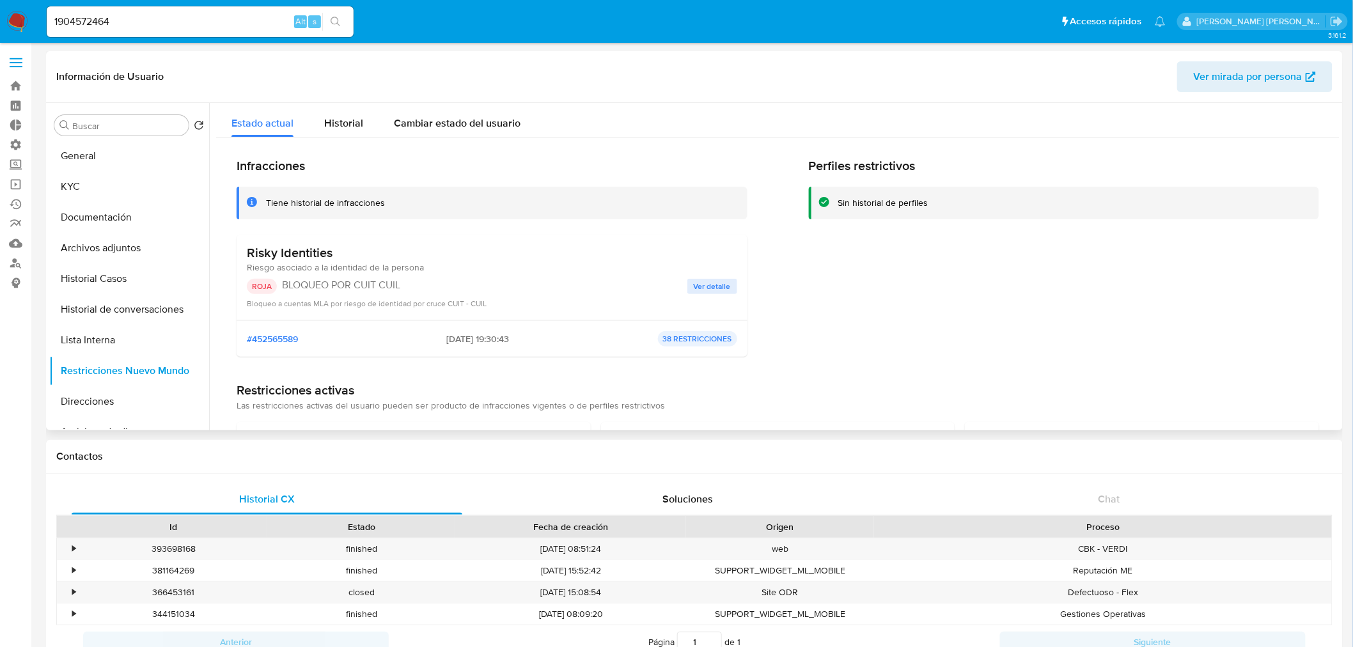
click at [708, 285] on span "Ver detalle" at bounding box center [712, 286] width 37 height 13
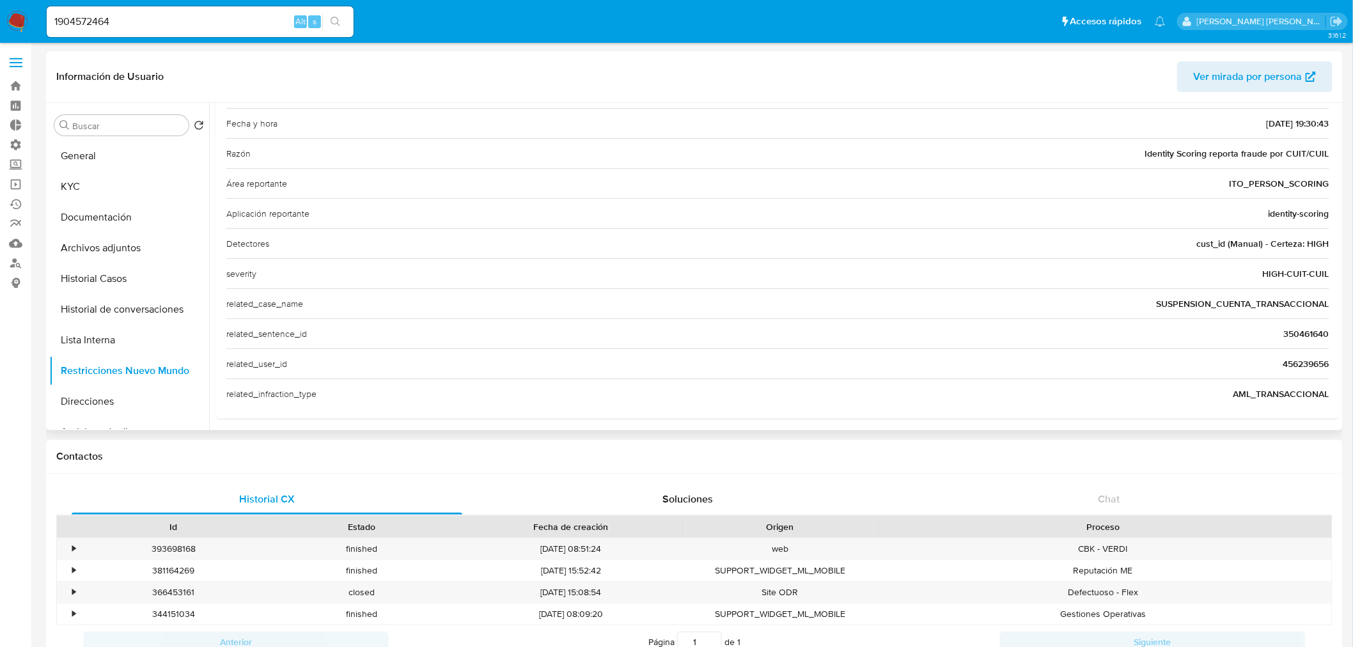
scroll to position [164, 0]
click at [1299, 361] on span "456239656" at bounding box center [1307, 358] width 46 height 13
click at [1299, 360] on span "456239656" at bounding box center [1307, 358] width 46 height 13
click at [97, 22] on input "1904572464" at bounding box center [200, 21] width 307 height 17
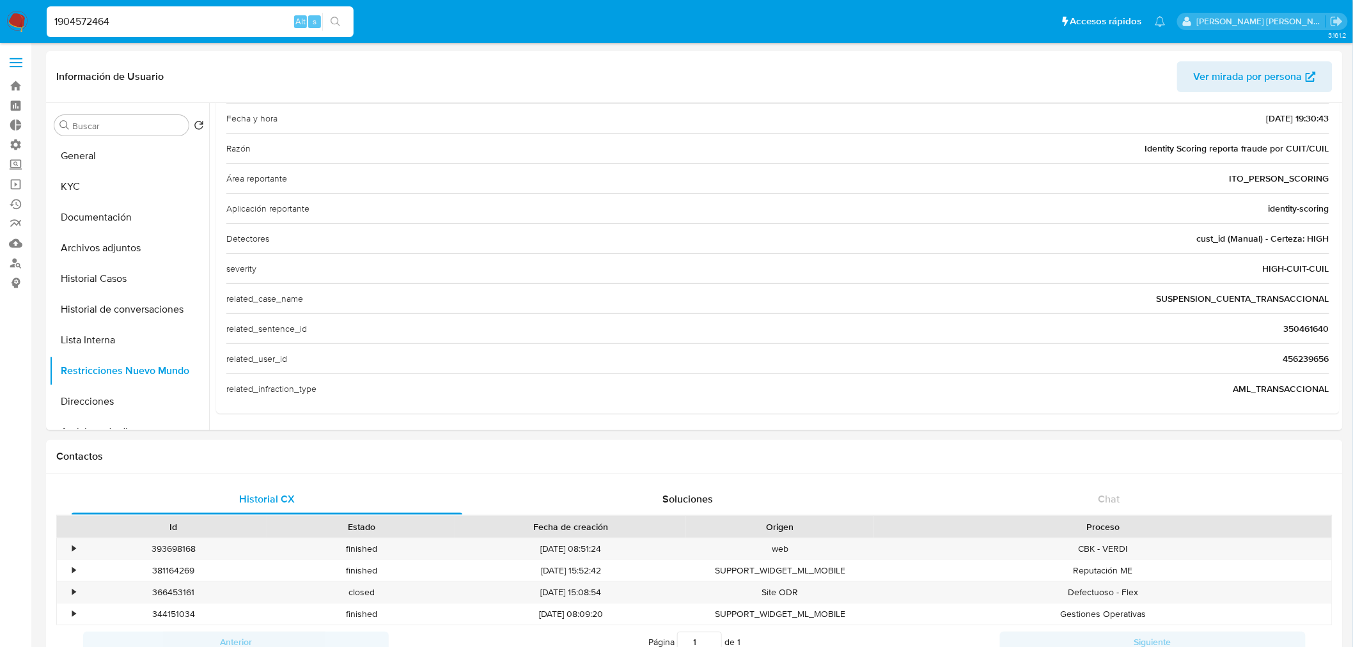
paste input "456239656"
type input "456239656"
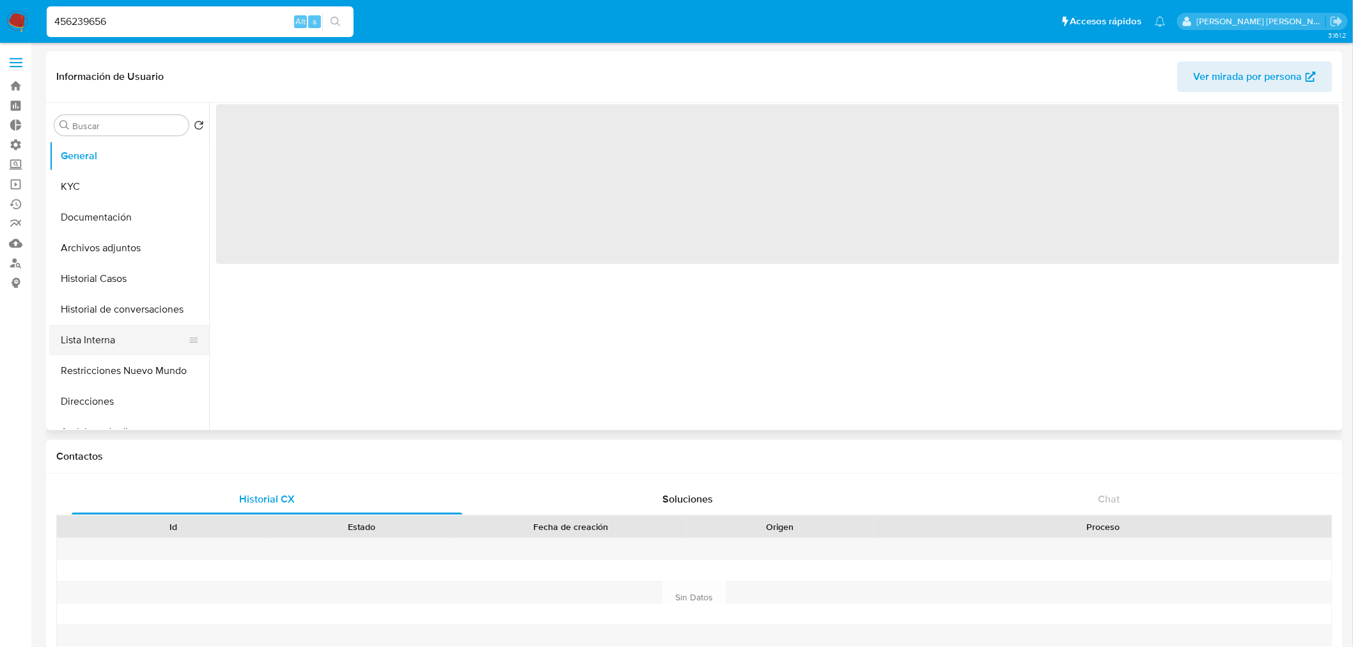
select select "10"
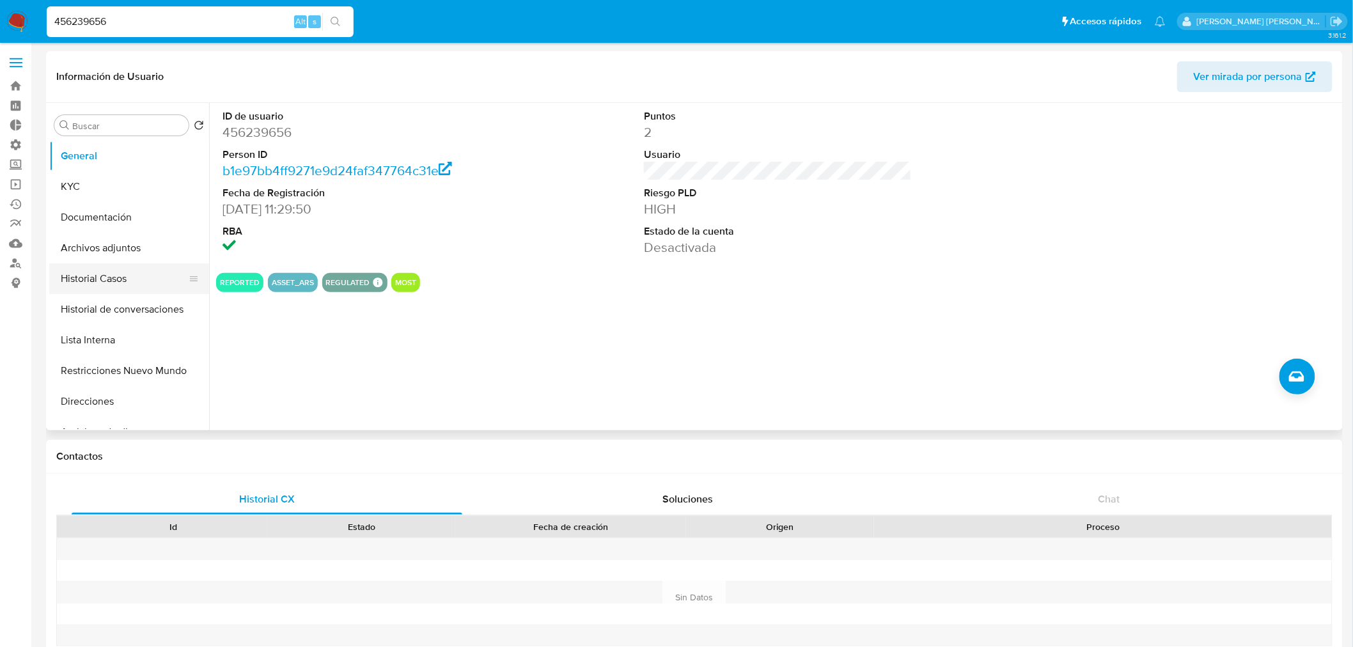
click at [107, 278] on button "Historial Casos" at bounding box center [124, 279] width 150 height 31
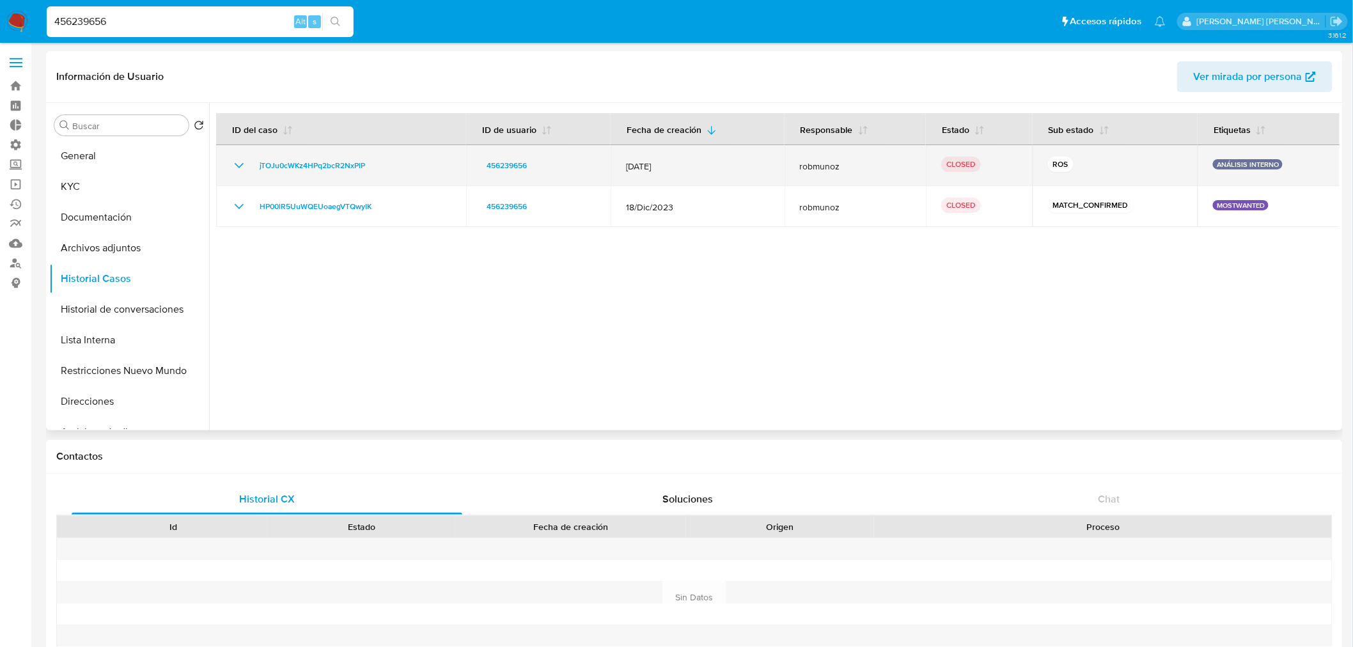
drag, startPoint x: 404, startPoint y: 167, endPoint x: 233, endPoint y: 160, distance: 170.9
click at [234, 161] on div "jTOJu0cWKz4HPq2bcR2NxPIP" at bounding box center [341, 165] width 219 height 15
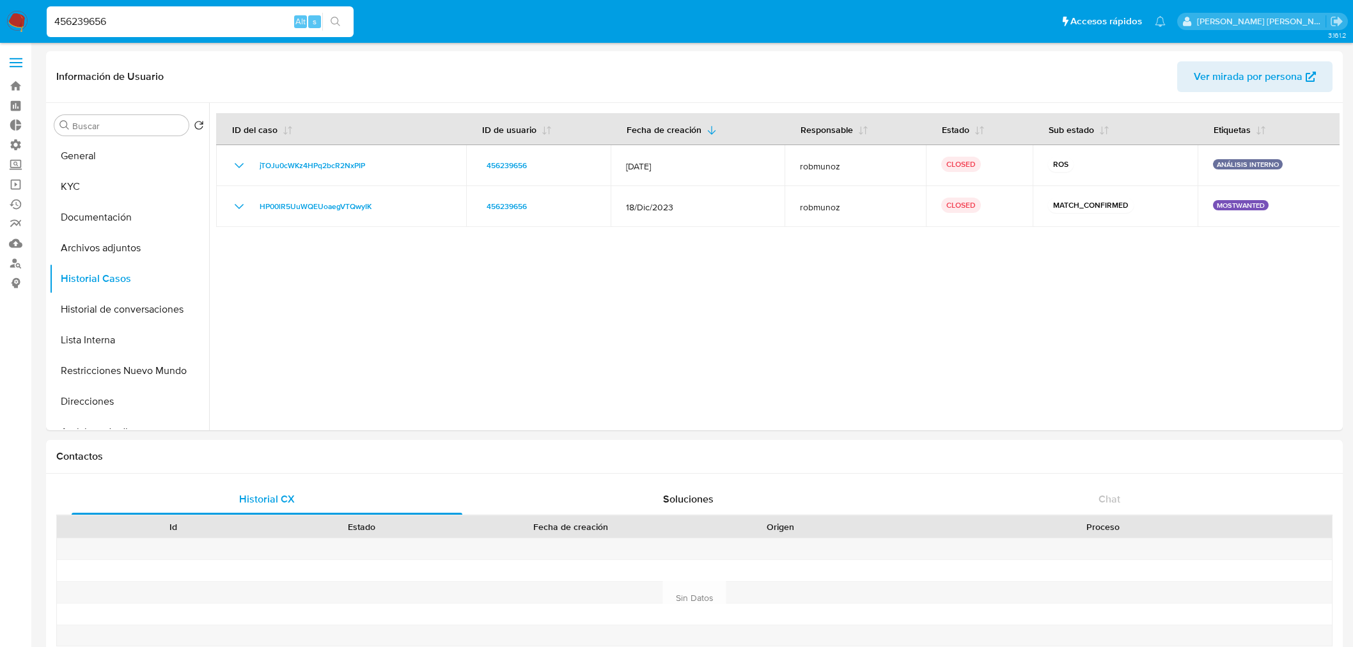
select select "10"
click at [185, 14] on input "456239656" at bounding box center [200, 21] width 307 height 17
drag, startPoint x: 0, startPoint y: 0, endPoint x: 185, endPoint y: 15, distance: 186.1
click at [185, 15] on input "456239656" at bounding box center [200, 21] width 307 height 17
type input "2212967575"
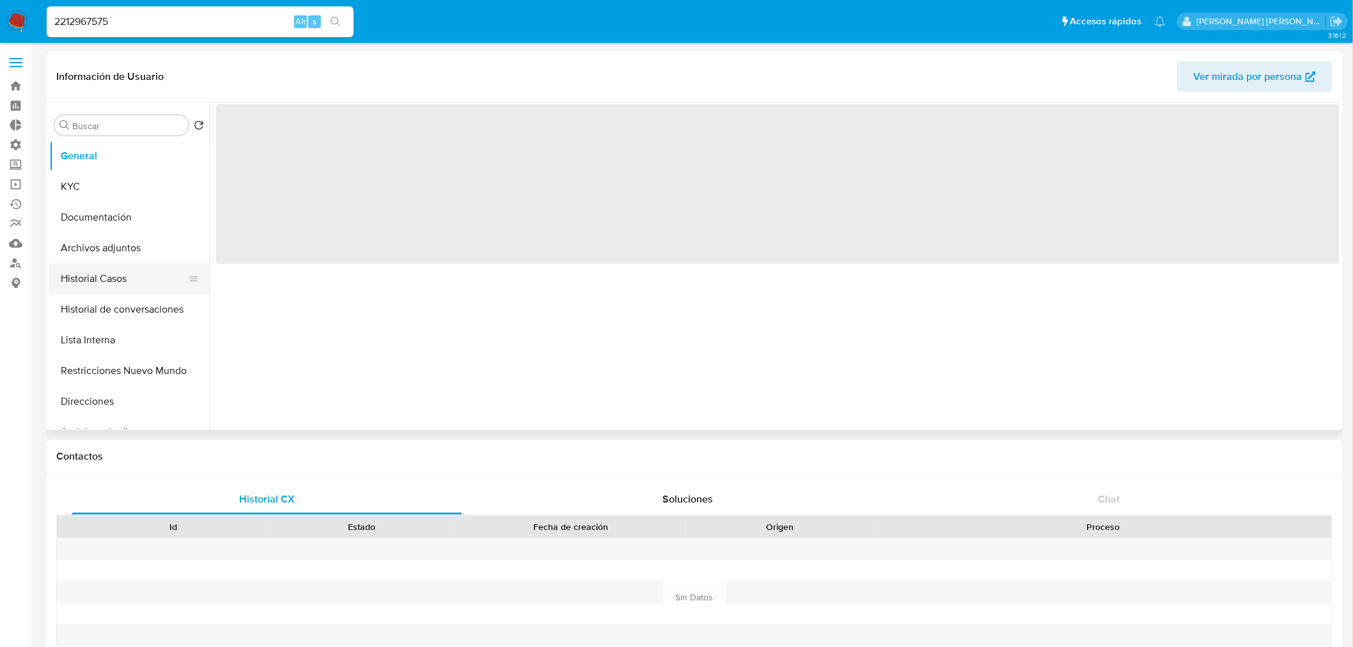
select select "10"
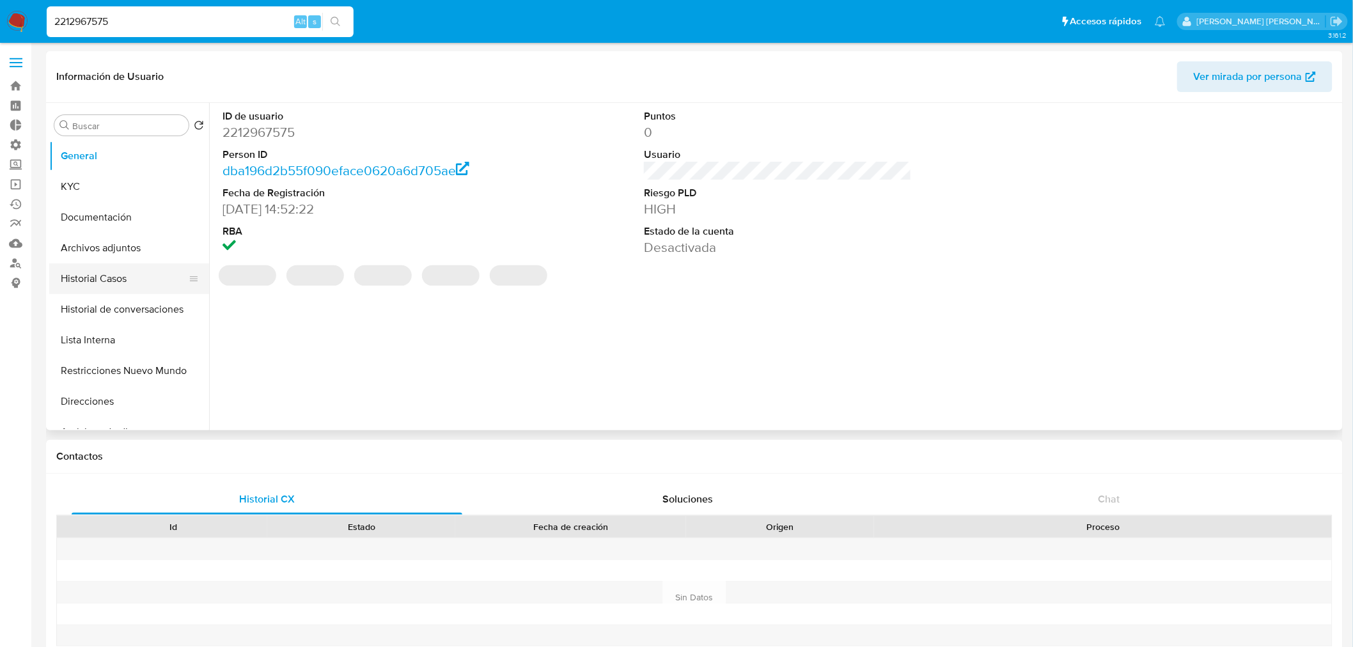
click at [106, 276] on button "Historial Casos" at bounding box center [124, 279] width 150 height 31
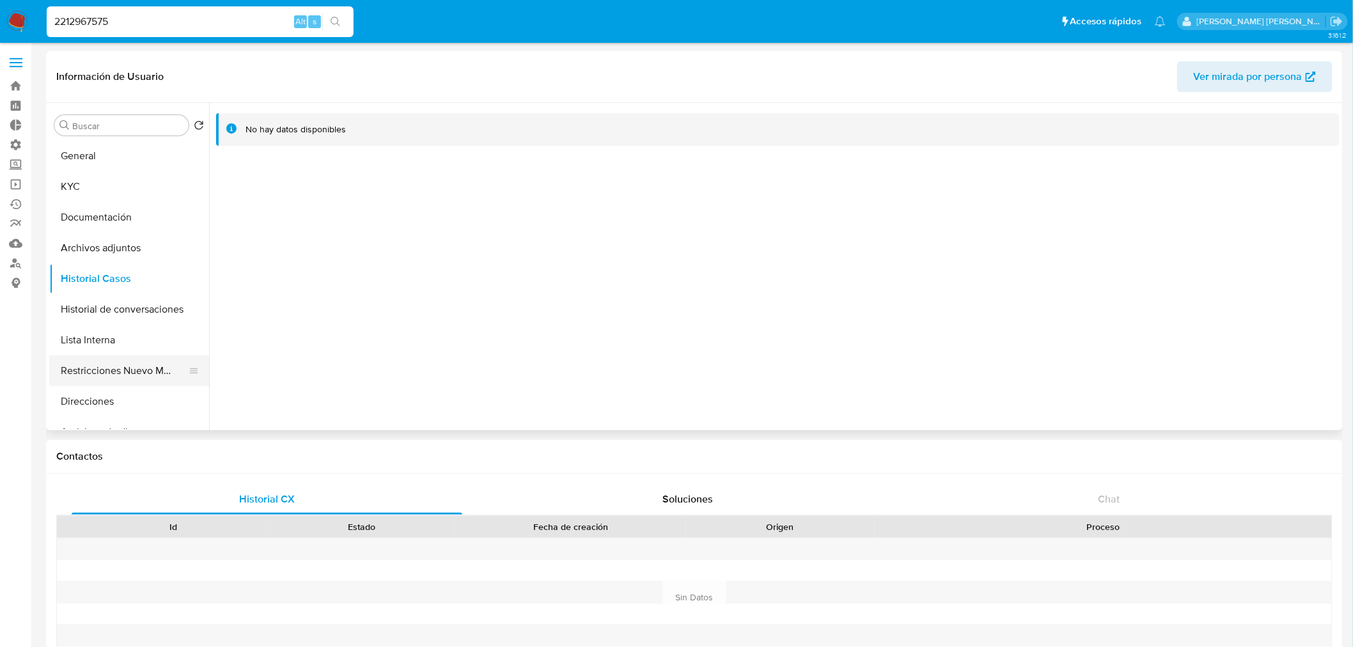
click at [137, 363] on button "Restricciones Nuevo Mundo" at bounding box center [124, 371] width 150 height 31
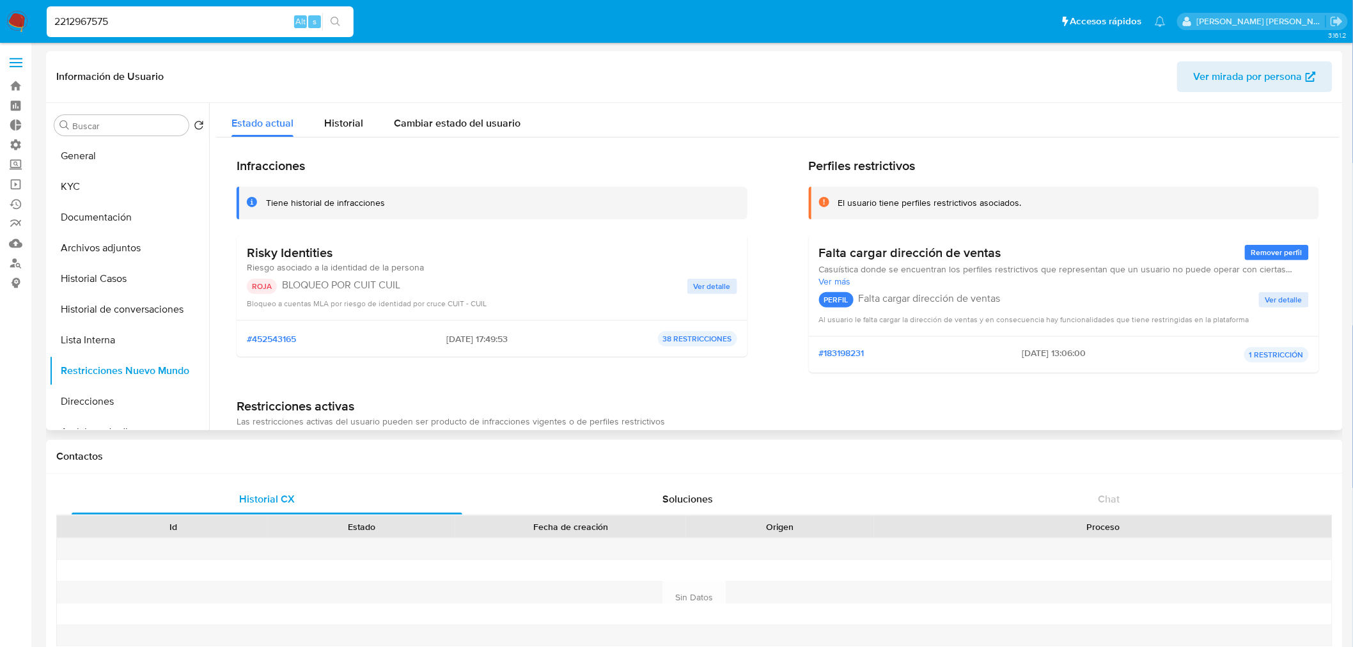
click at [707, 285] on span "Ver detalle" at bounding box center [712, 286] width 37 height 13
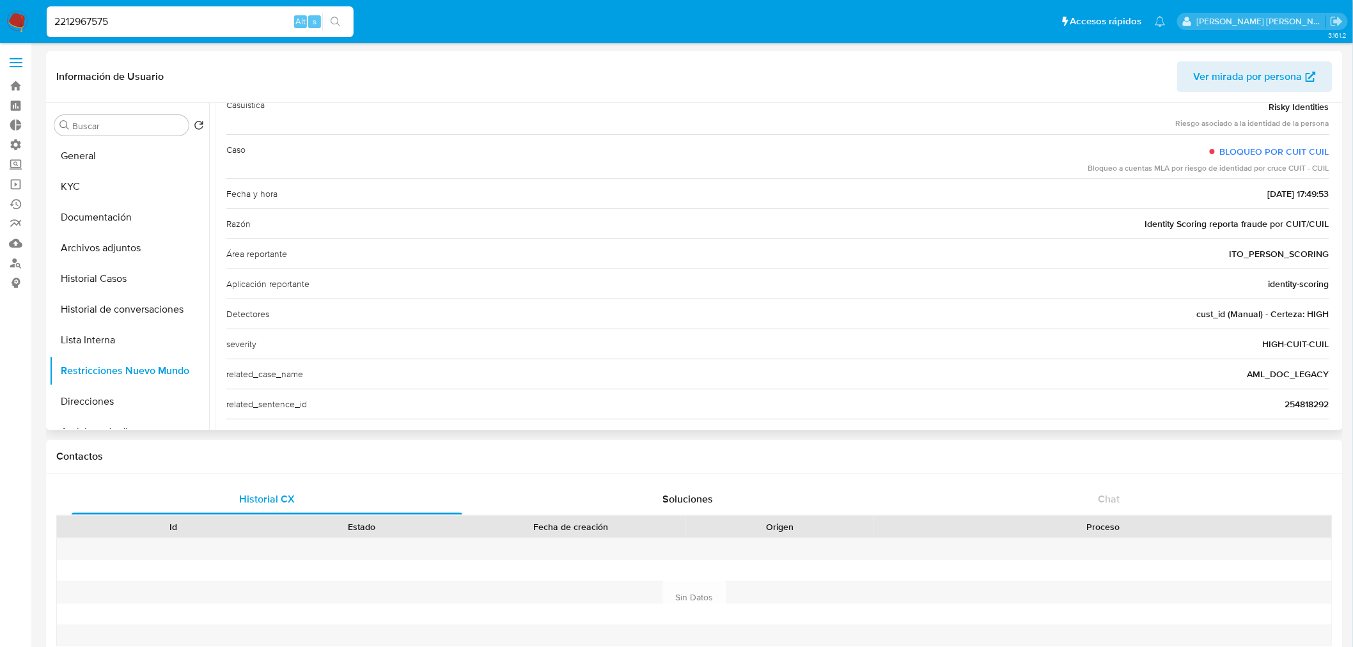
scroll to position [164, 0]
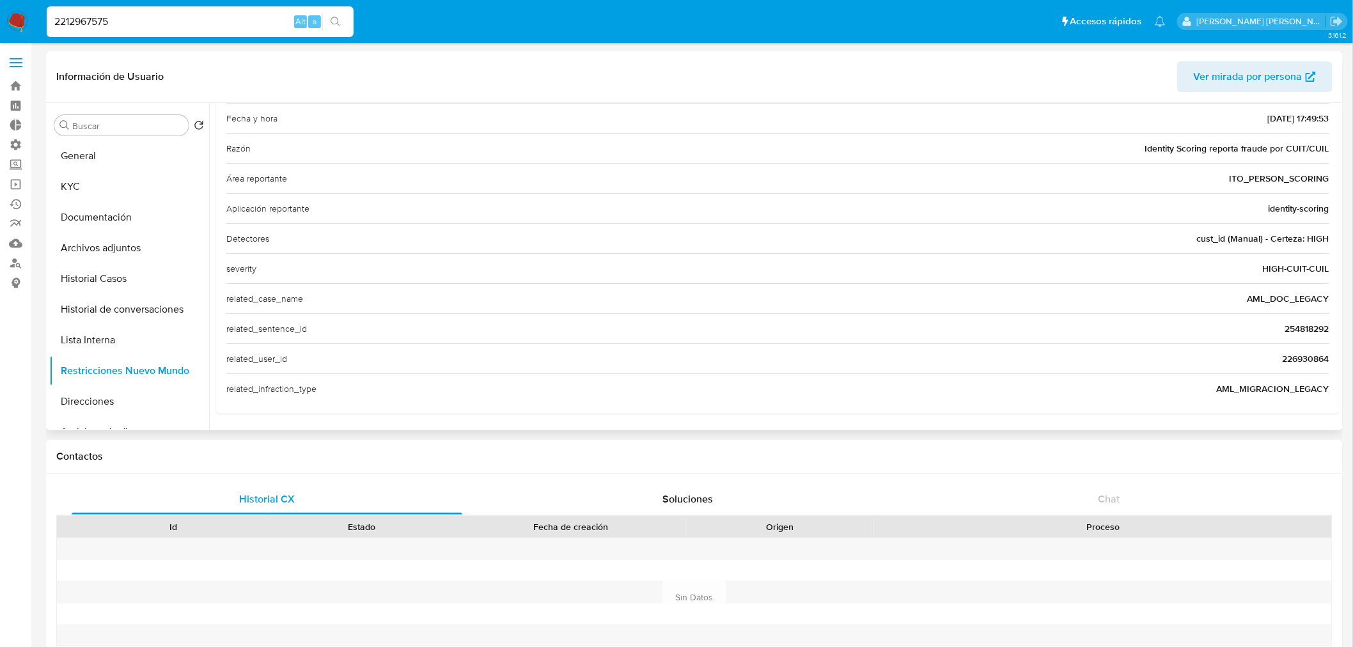
click at [1293, 357] on span "226930864" at bounding box center [1306, 358] width 47 height 13
click at [1293, 356] on span "226930864" at bounding box center [1306, 358] width 47 height 13
click at [113, 19] on input "2212967575" at bounding box center [200, 21] width 307 height 17
paste input "6930864"
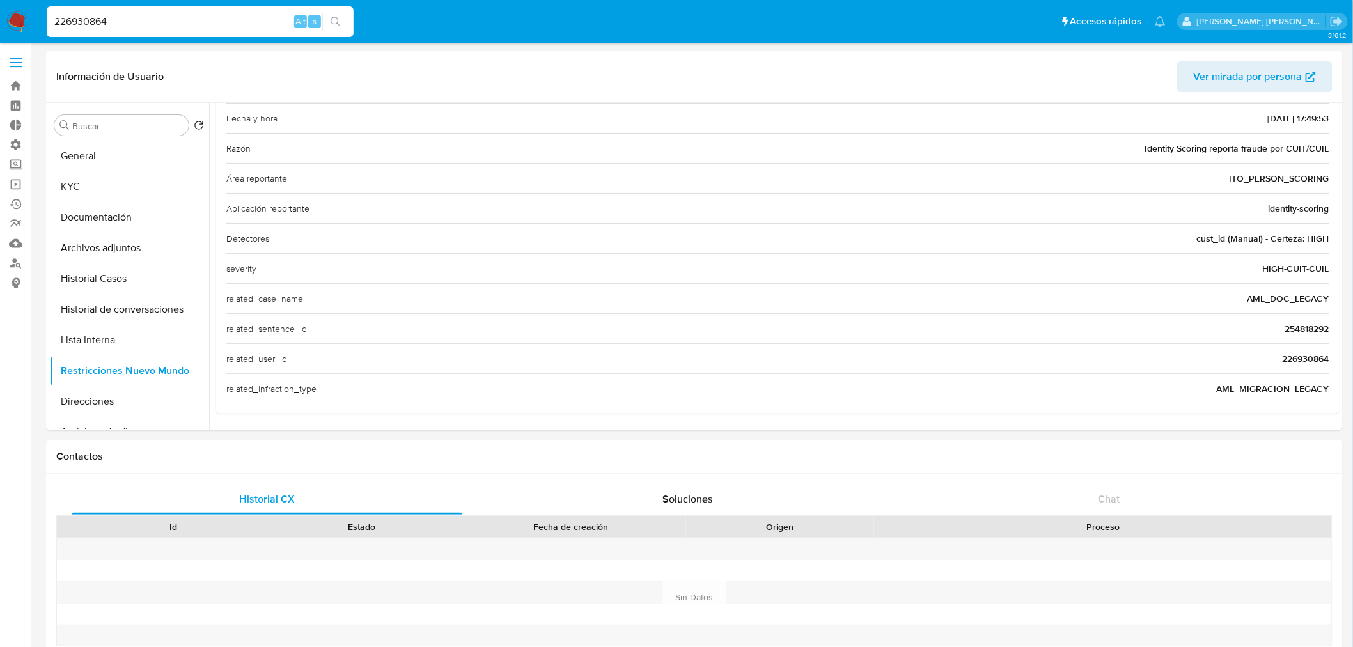
type input "226930864"
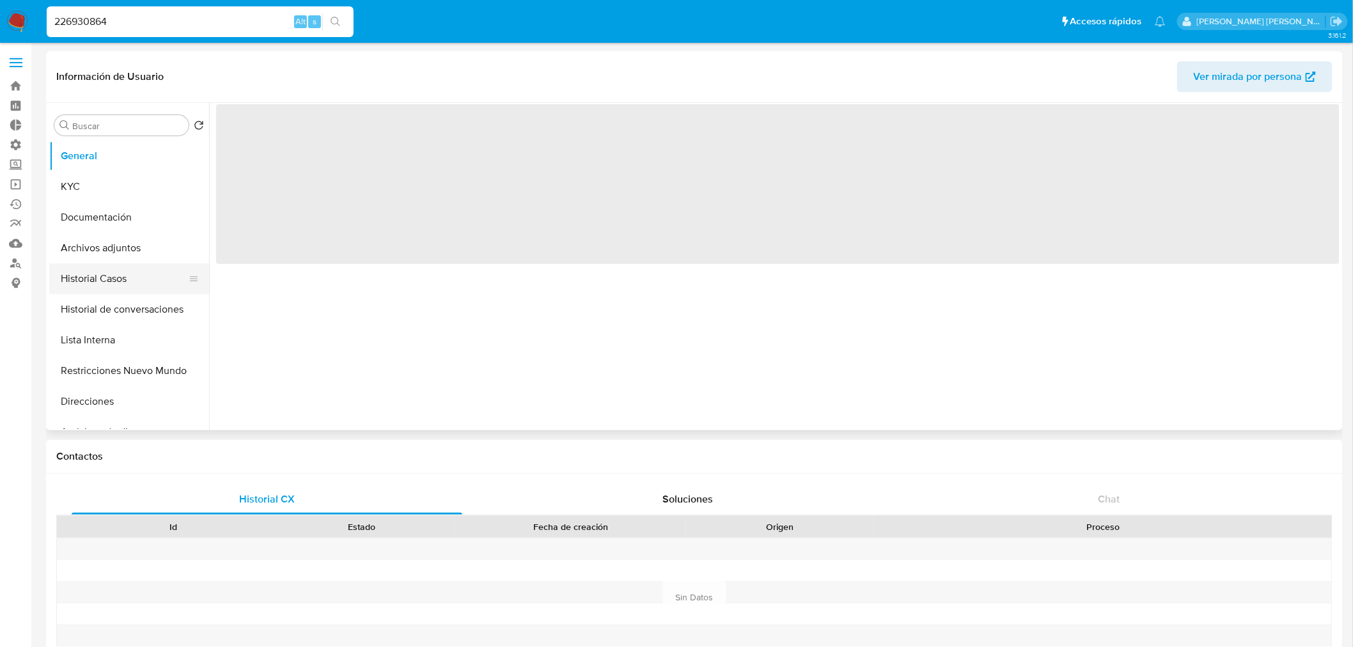
select select "10"
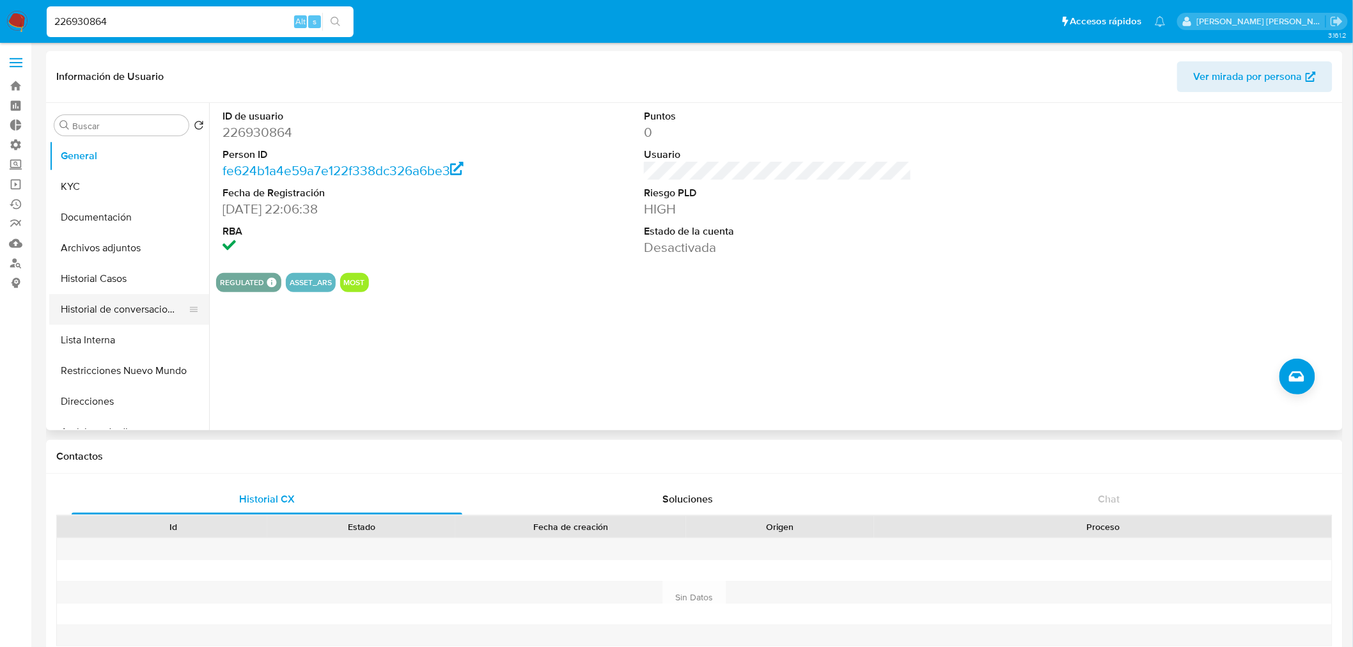
click at [117, 299] on button "Historial de conversaciones" at bounding box center [124, 309] width 150 height 31
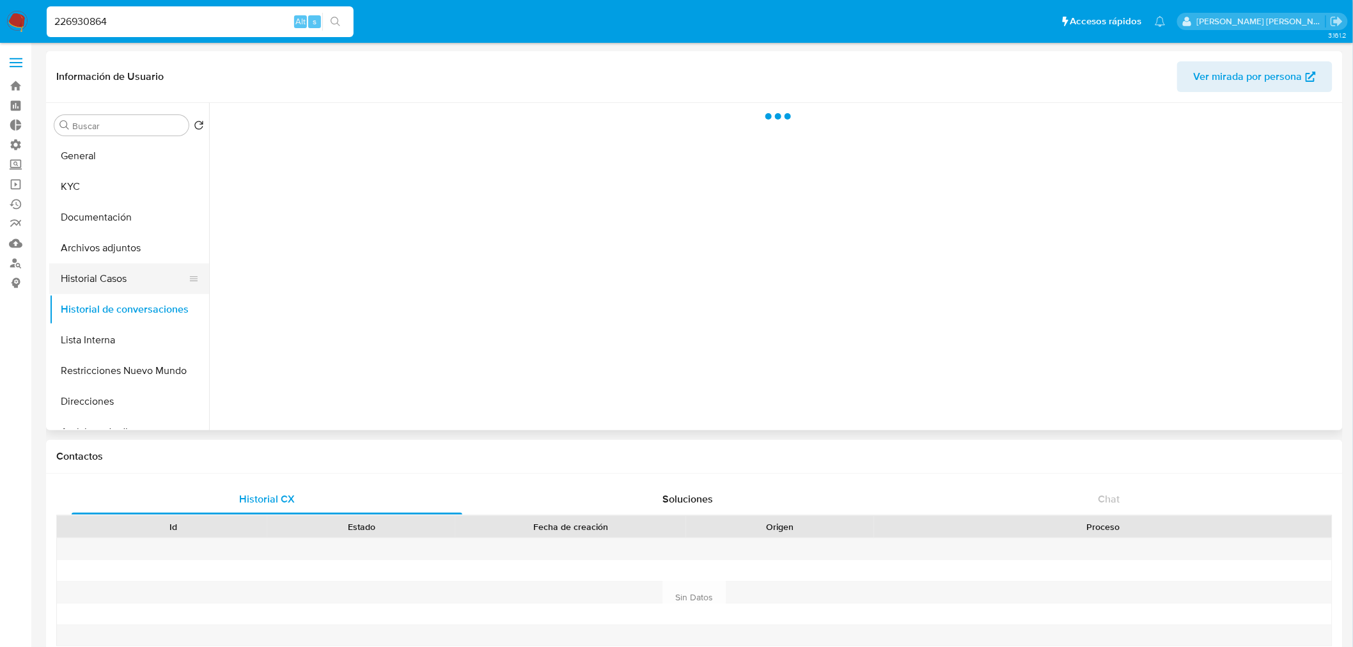
click at [113, 283] on button "Historial Casos" at bounding box center [124, 279] width 150 height 31
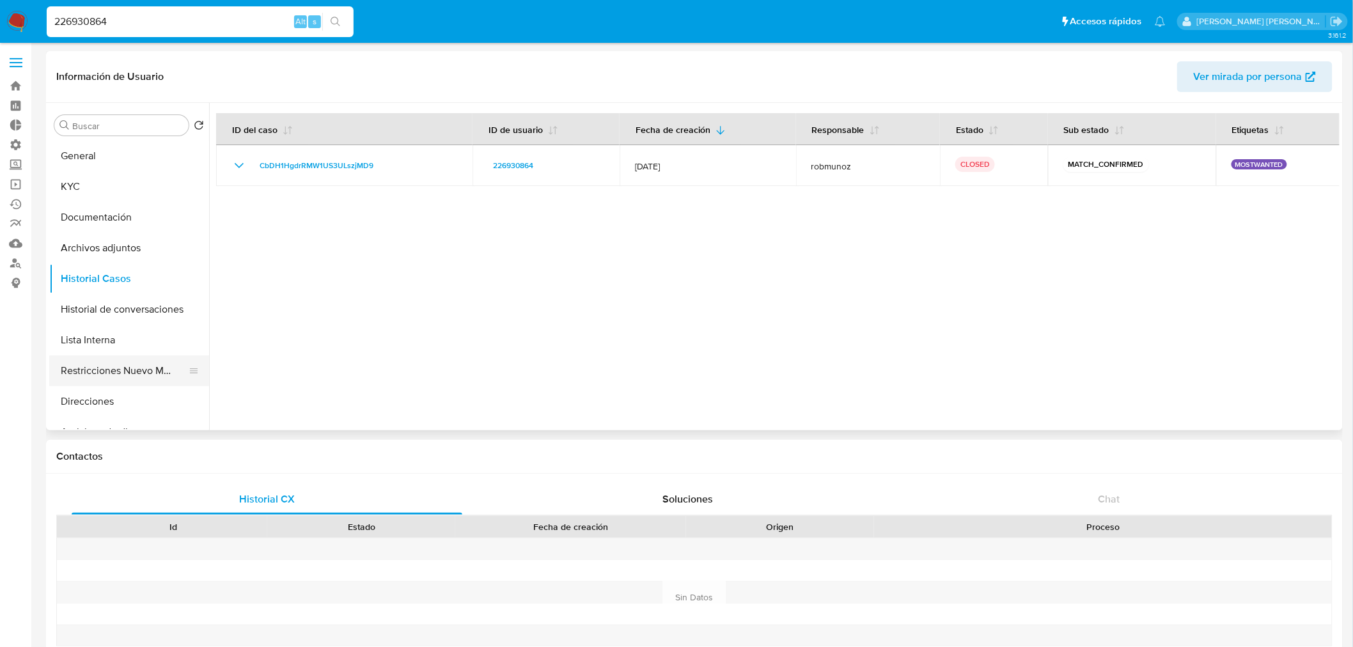
click at [155, 367] on button "Restricciones Nuevo Mundo" at bounding box center [124, 371] width 150 height 31
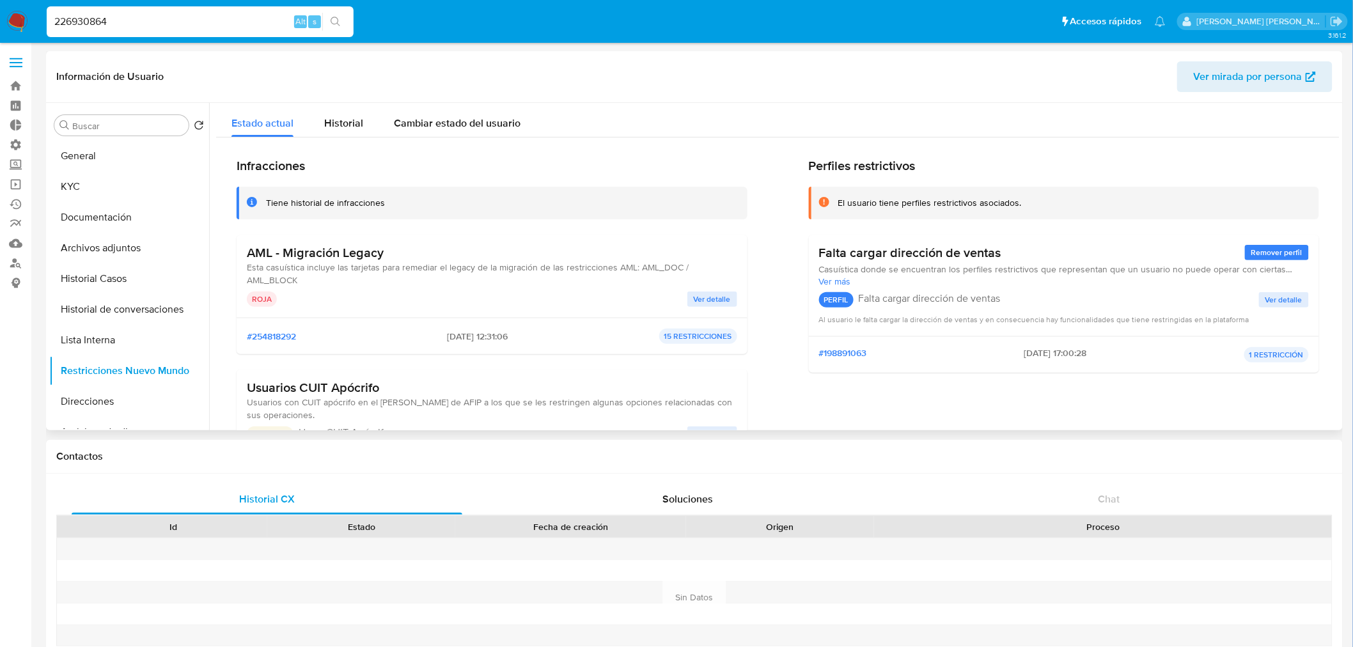
click at [695, 299] on span "Ver detalle" at bounding box center [712, 299] width 37 height 13
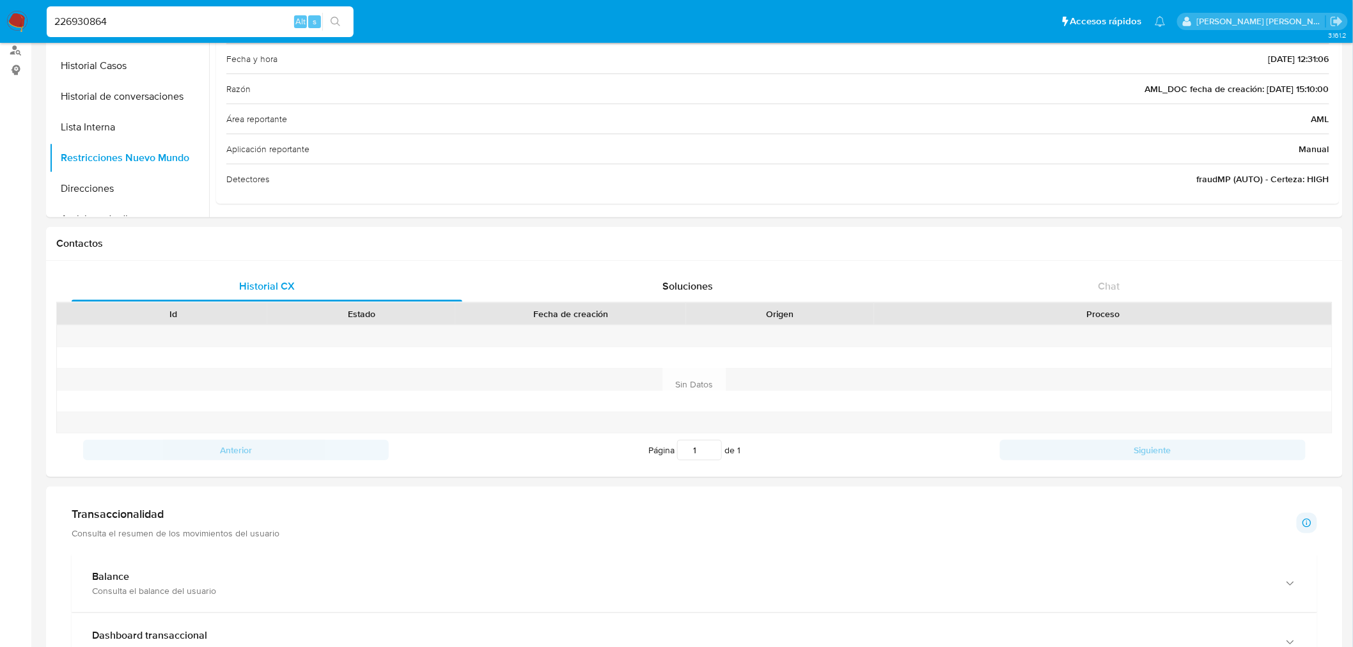
click at [214, 20] on input "226930864" at bounding box center [200, 21] width 307 height 17
click at [214, 19] on input "226930864" at bounding box center [200, 21] width 307 height 17
paste input "12967575"
type input "2212967575"
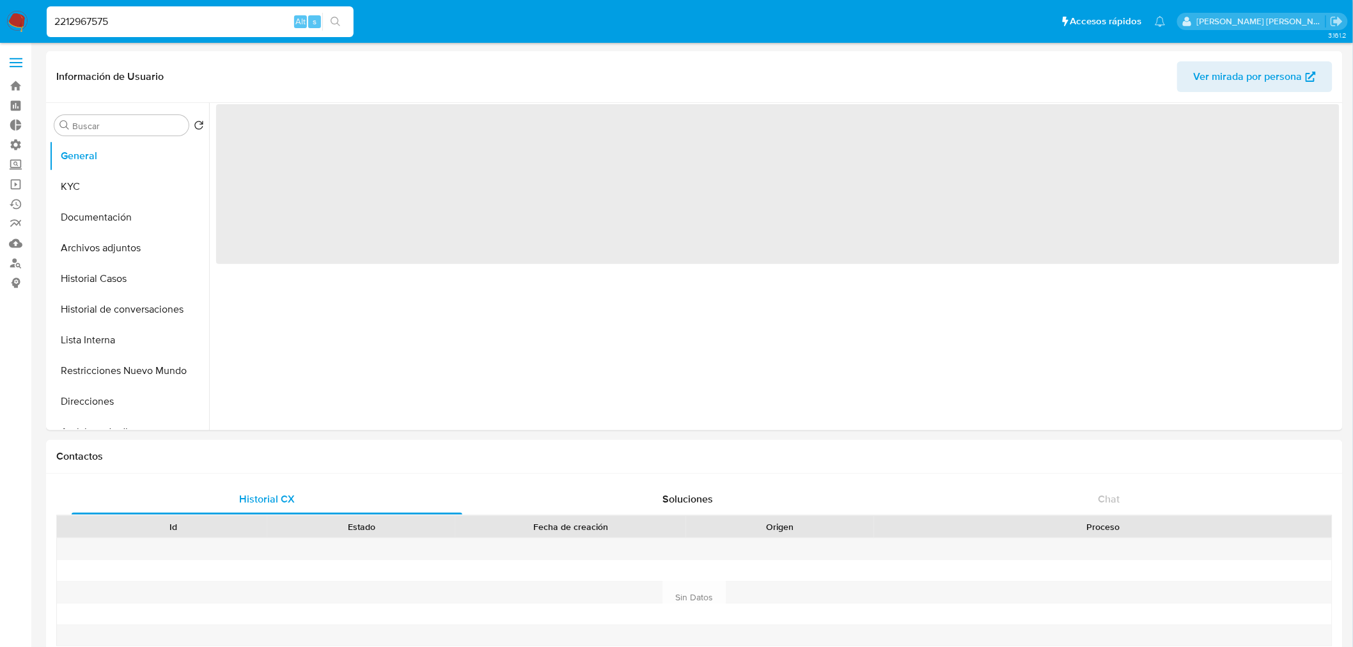
select select "10"
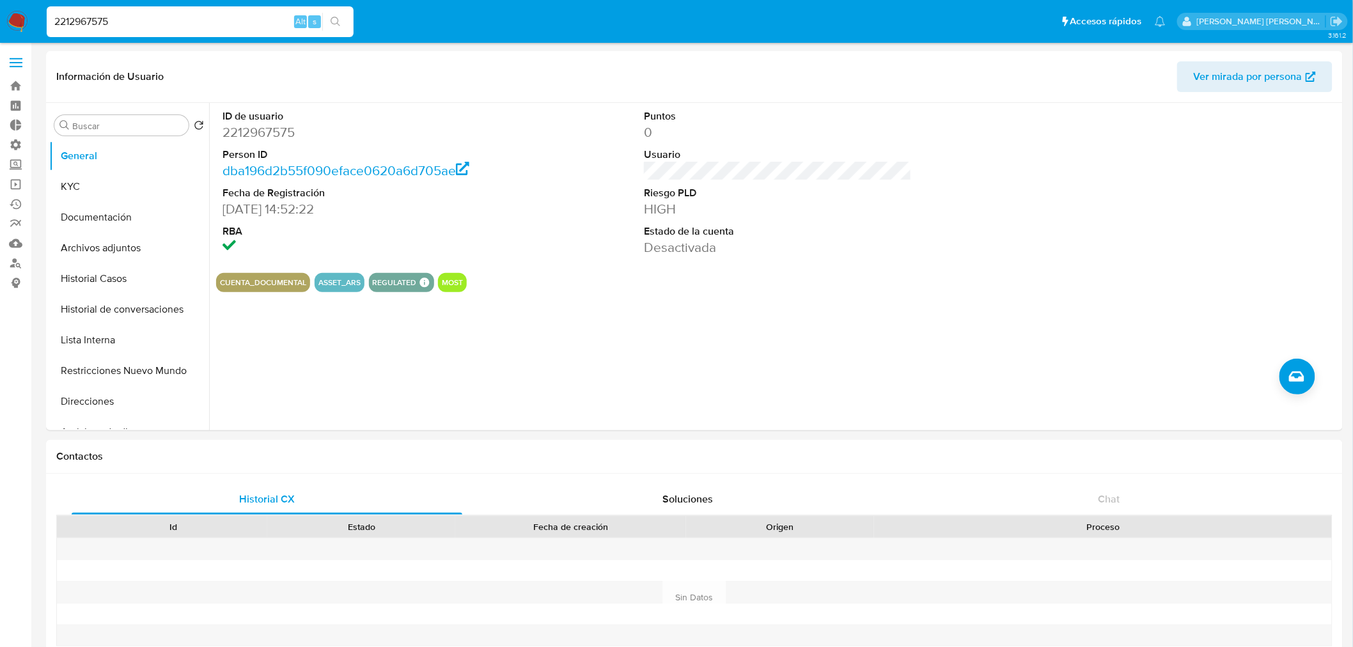
click at [144, 32] on div "2212967575 Alt s" at bounding box center [200, 21] width 307 height 31
click at [141, 15] on input "2212967575" at bounding box center [200, 21] width 307 height 17
click at [118, 269] on button "Historial Casos" at bounding box center [124, 279] width 150 height 31
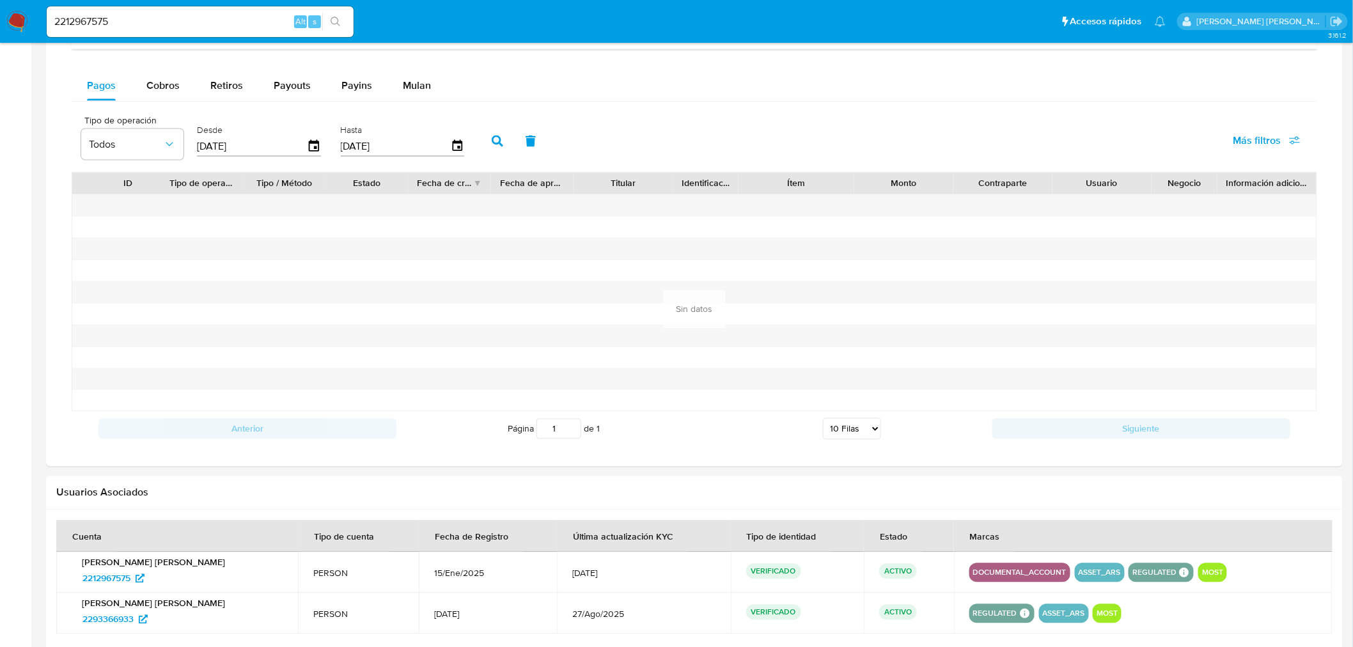
scroll to position [939, 0]
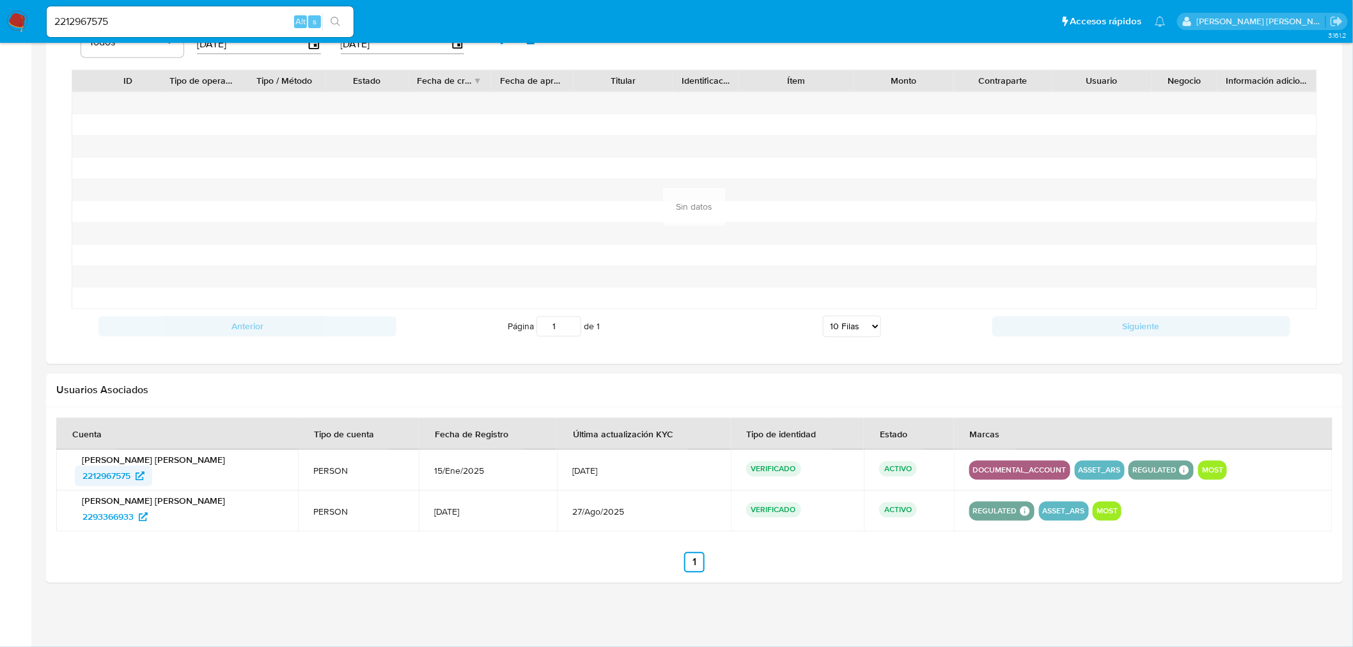
click at [126, 473] on span "2212967575" at bounding box center [107, 476] width 48 height 20
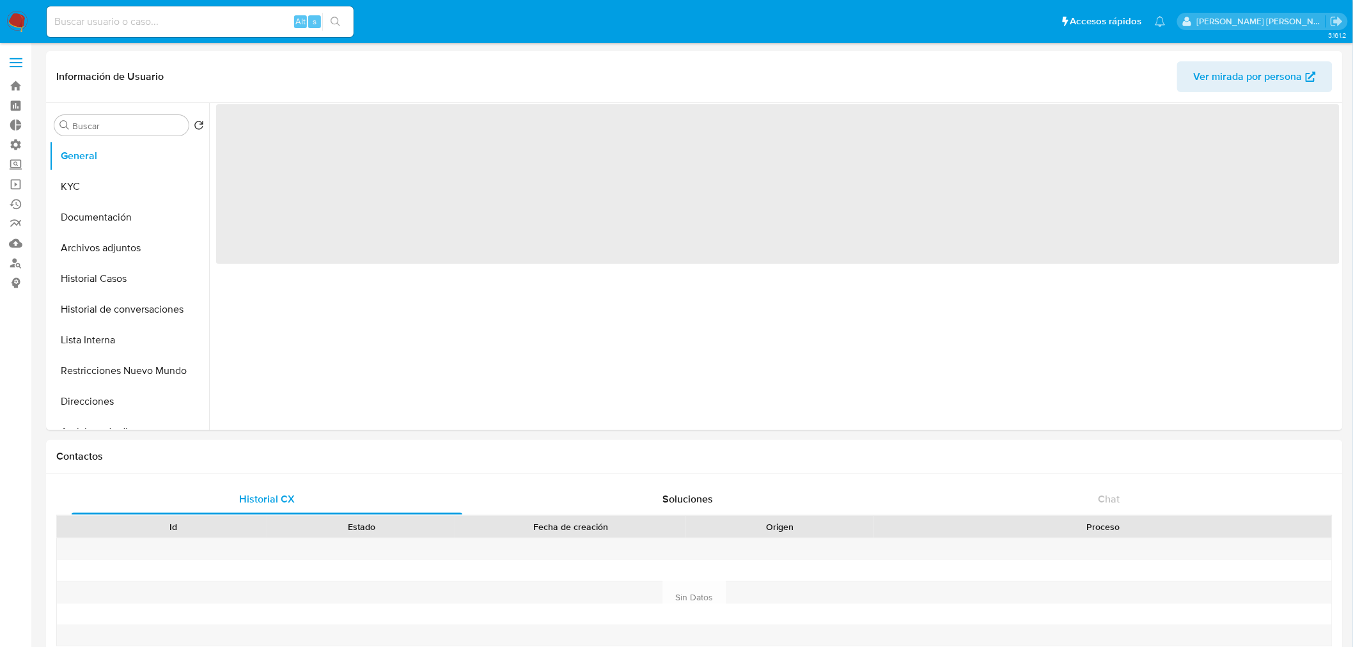
select select "10"
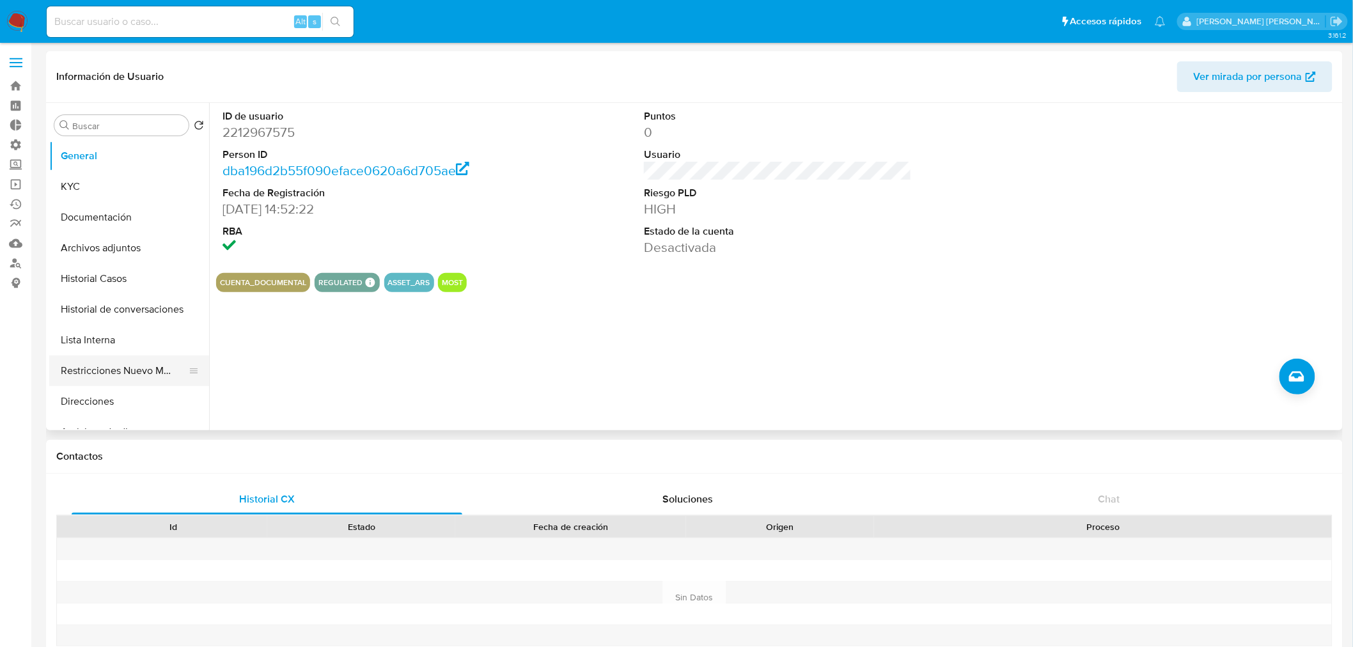
click at [137, 370] on button "Restricciones Nuevo Mundo" at bounding box center [124, 371] width 150 height 31
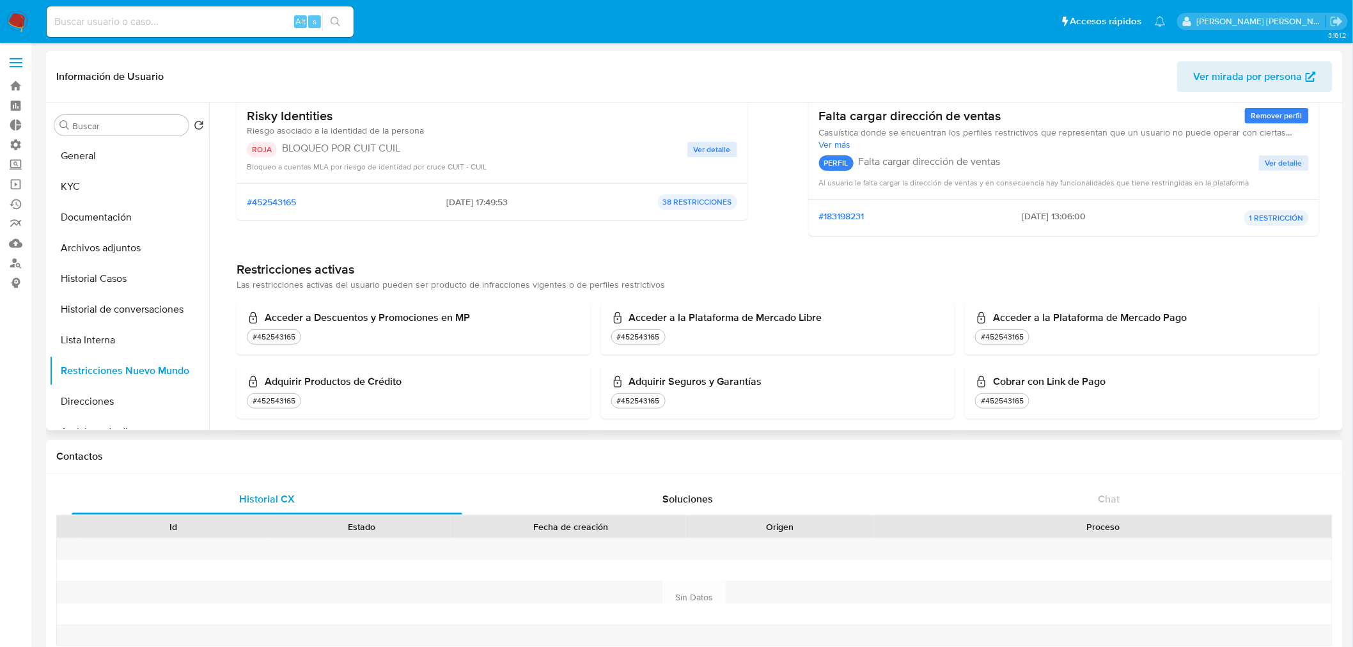
scroll to position [142, 0]
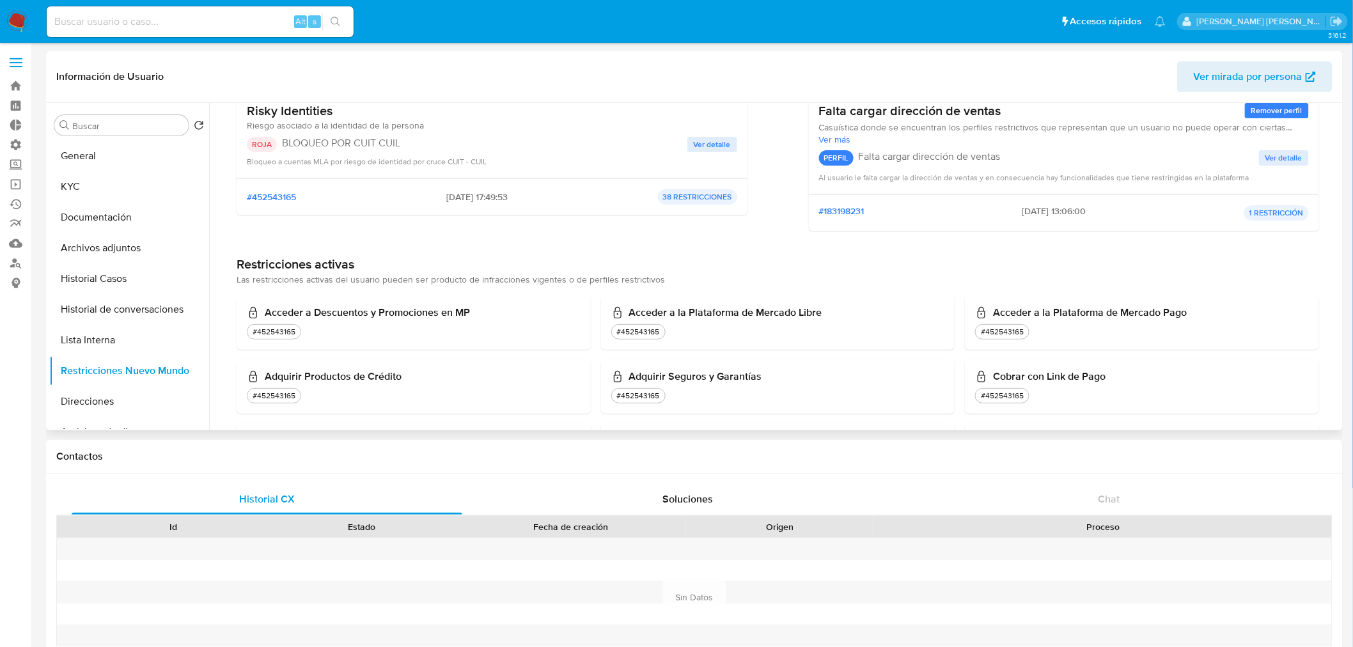
click at [691, 148] on button "Ver detalle" at bounding box center [713, 144] width 50 height 15
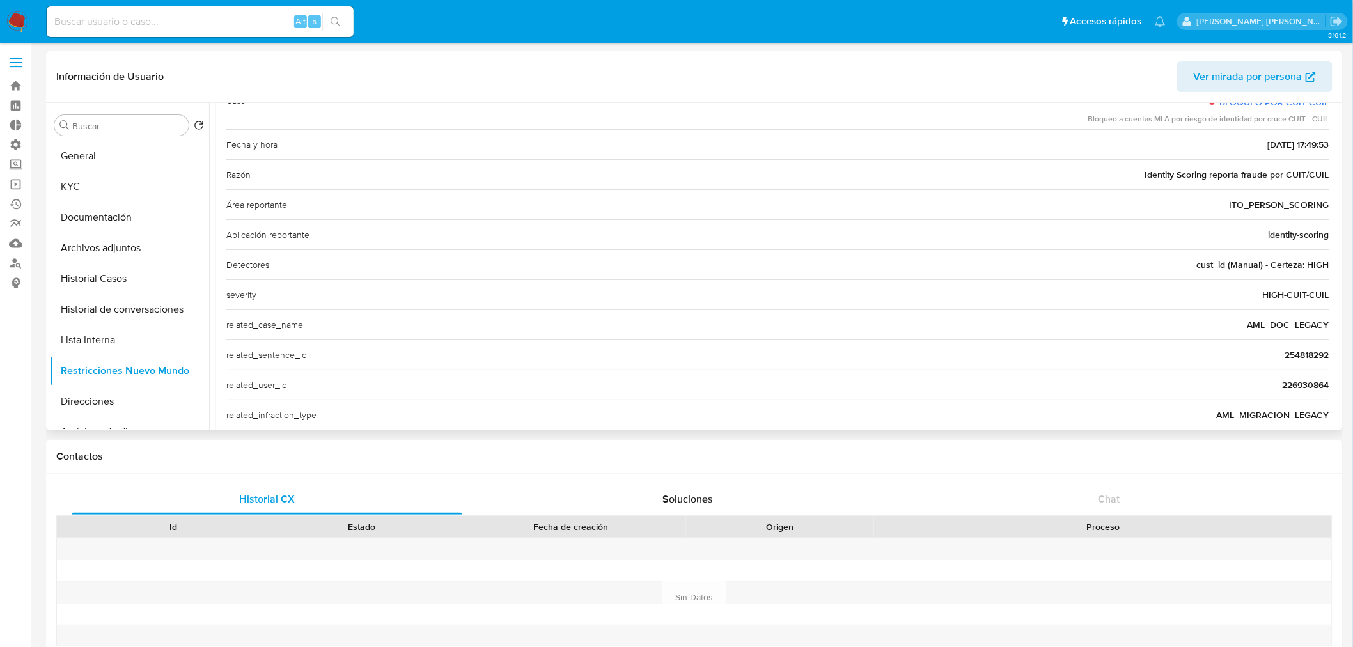
scroll to position [164, 0]
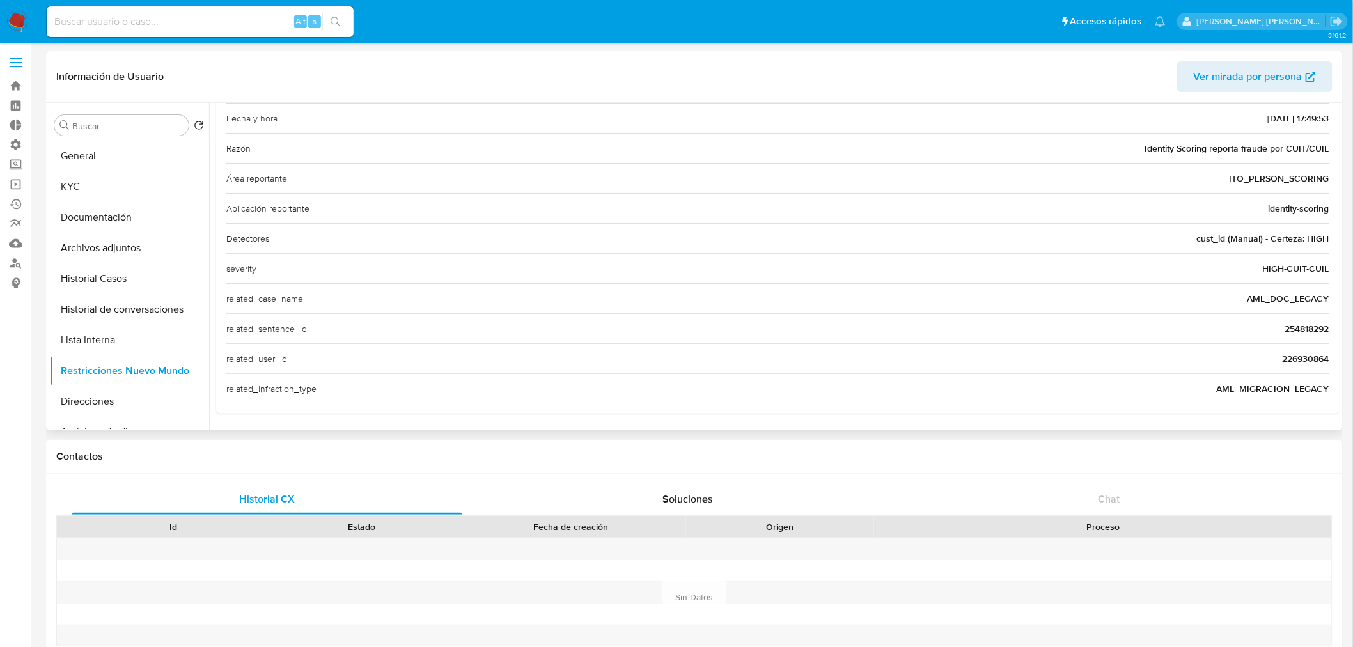
click at [1304, 354] on span "226930864" at bounding box center [1306, 358] width 47 height 13
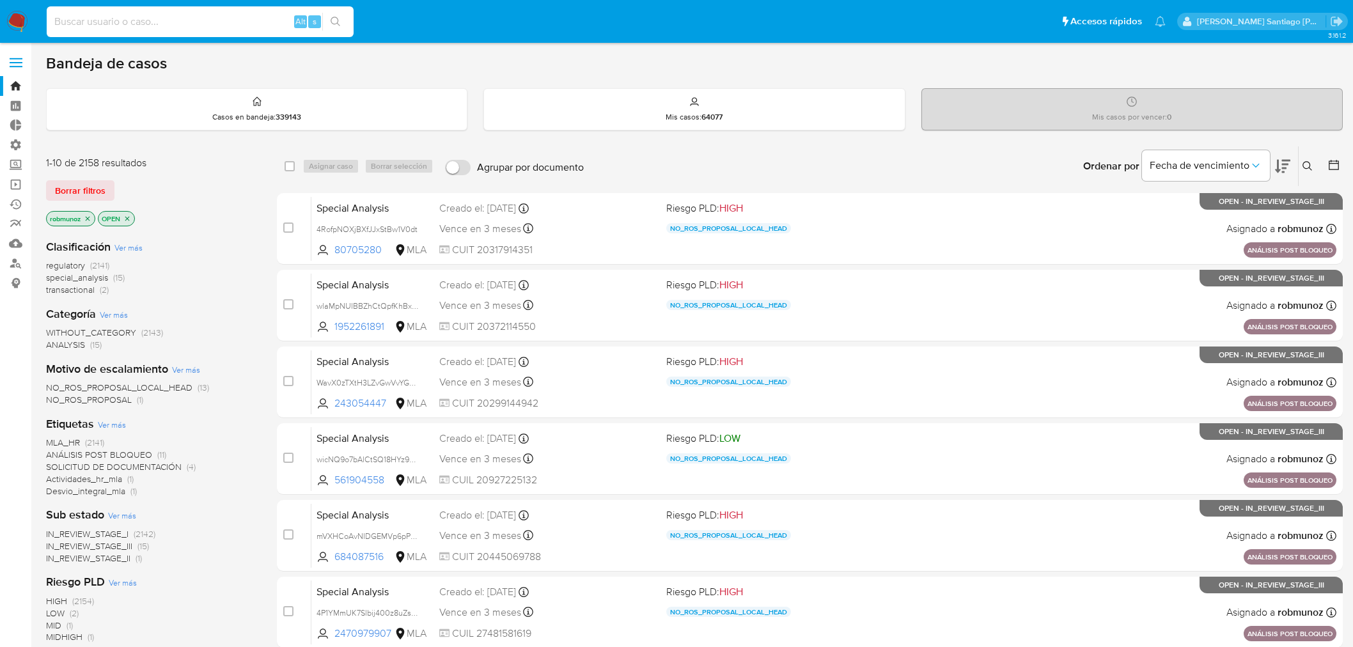
scroll to position [355, 0]
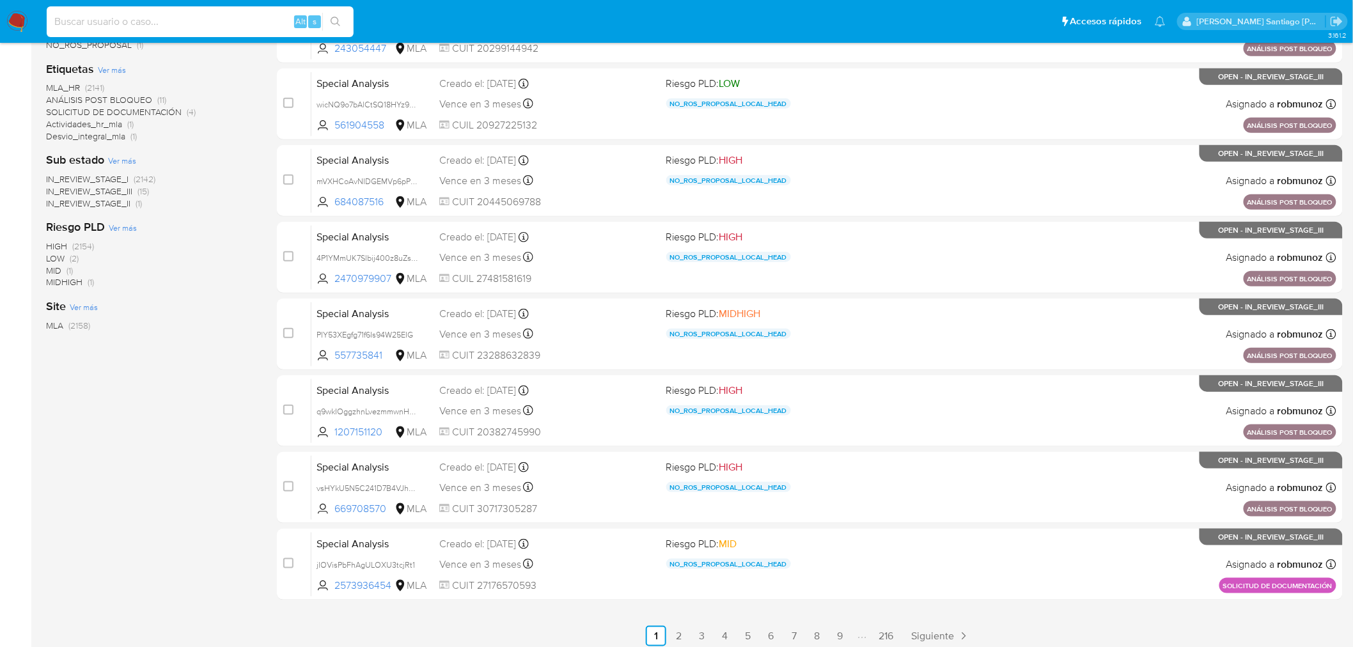
click at [211, 19] on input at bounding box center [200, 21] width 307 height 17
type input "226930864"
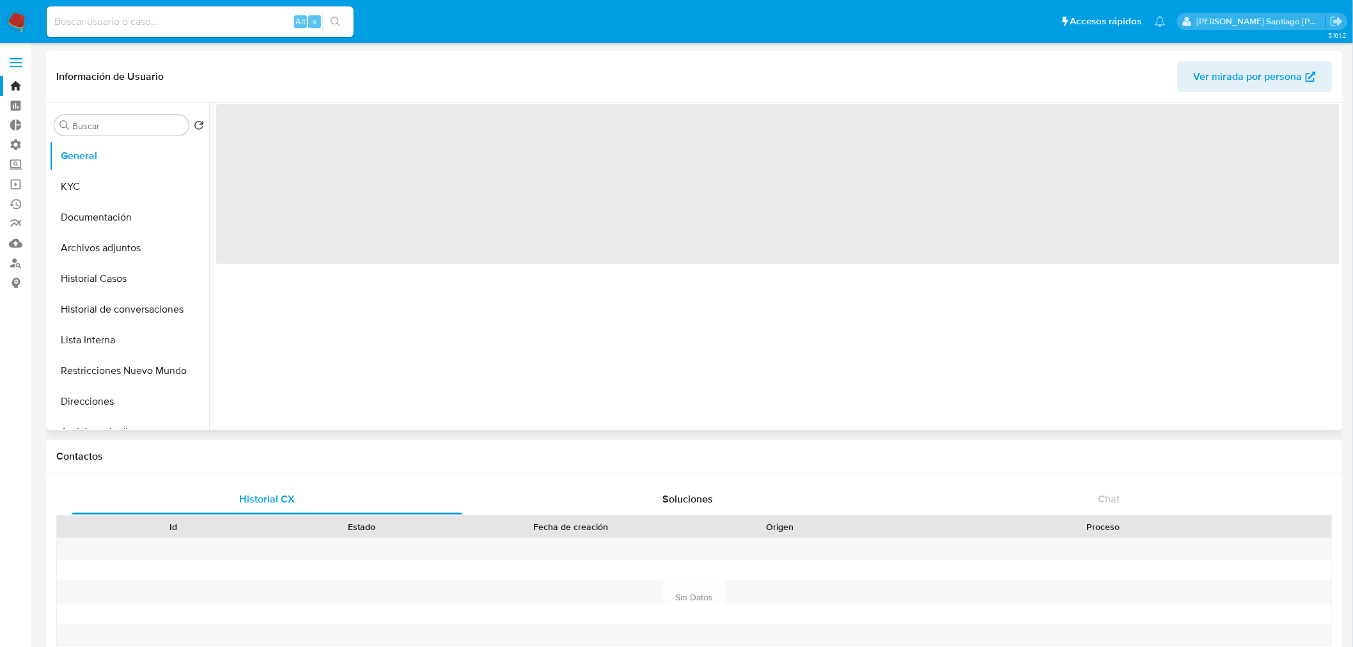
select select "10"
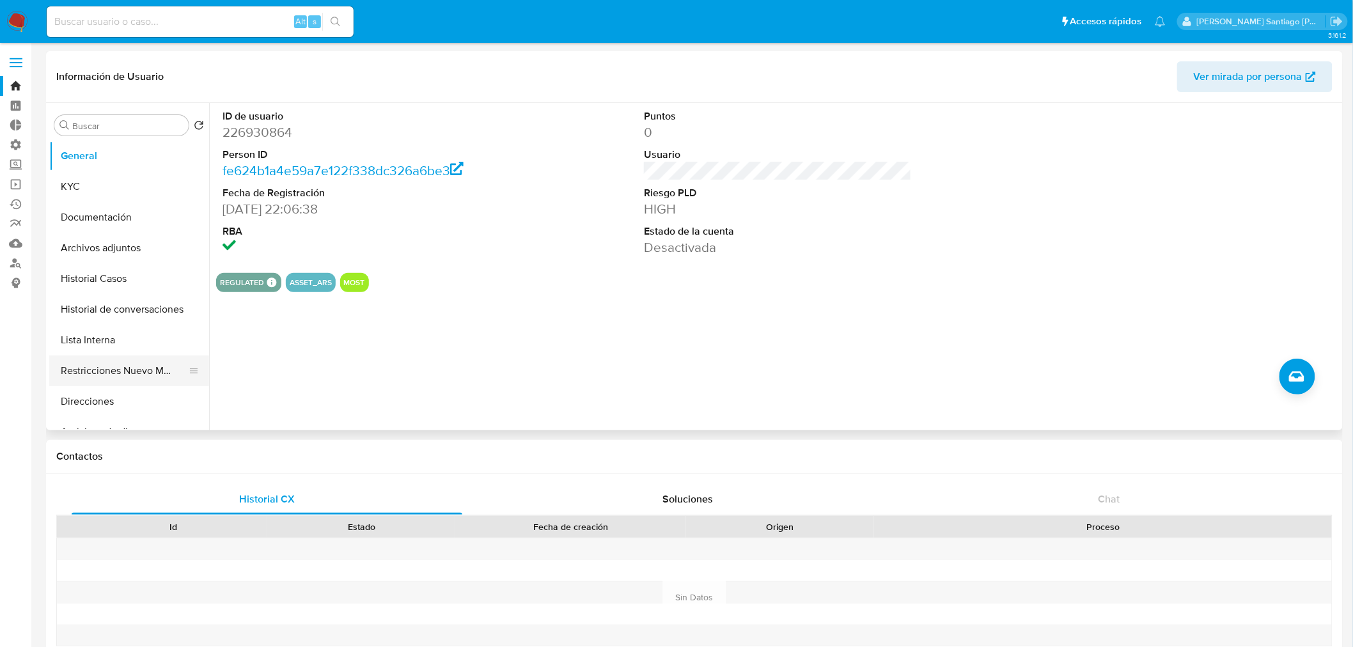
click at [141, 381] on button "Restricciones Nuevo Mundo" at bounding box center [124, 371] width 150 height 31
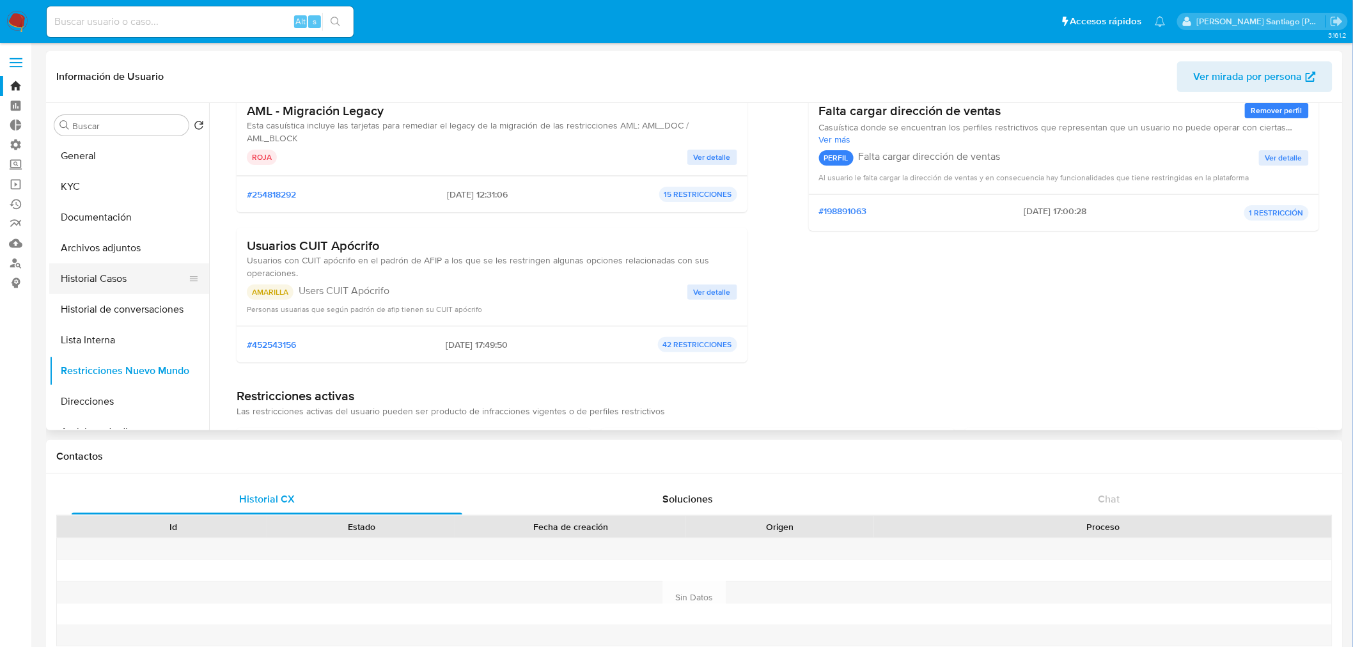
click at [81, 271] on button "Historial Casos" at bounding box center [124, 279] width 150 height 31
